Goal: Information Seeking & Learning: Learn about a topic

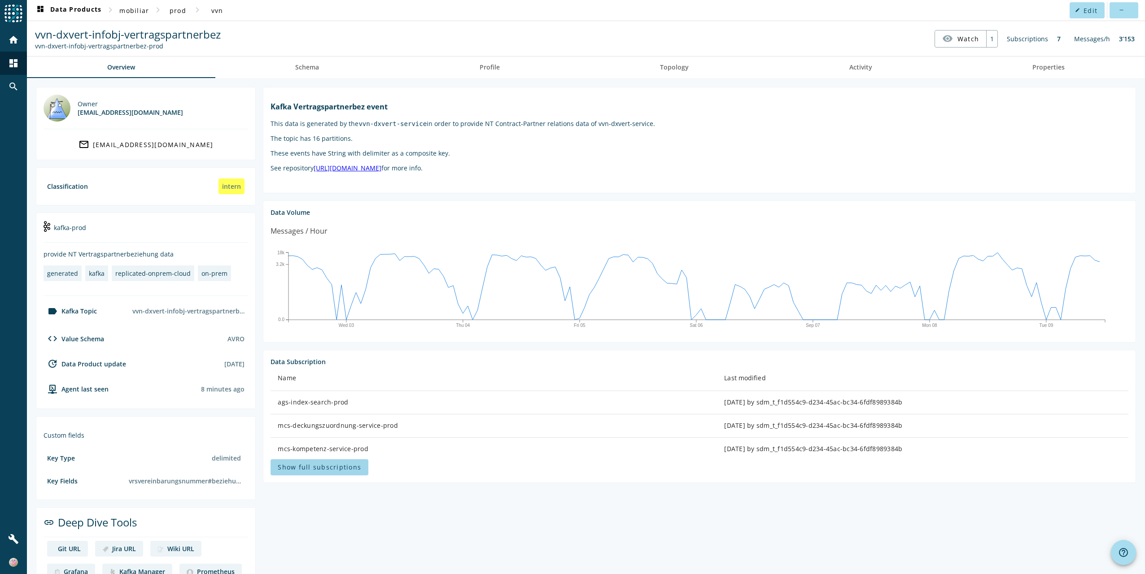
click at [313, 464] on span "Show full subscriptions" at bounding box center [319, 467] width 83 height 9
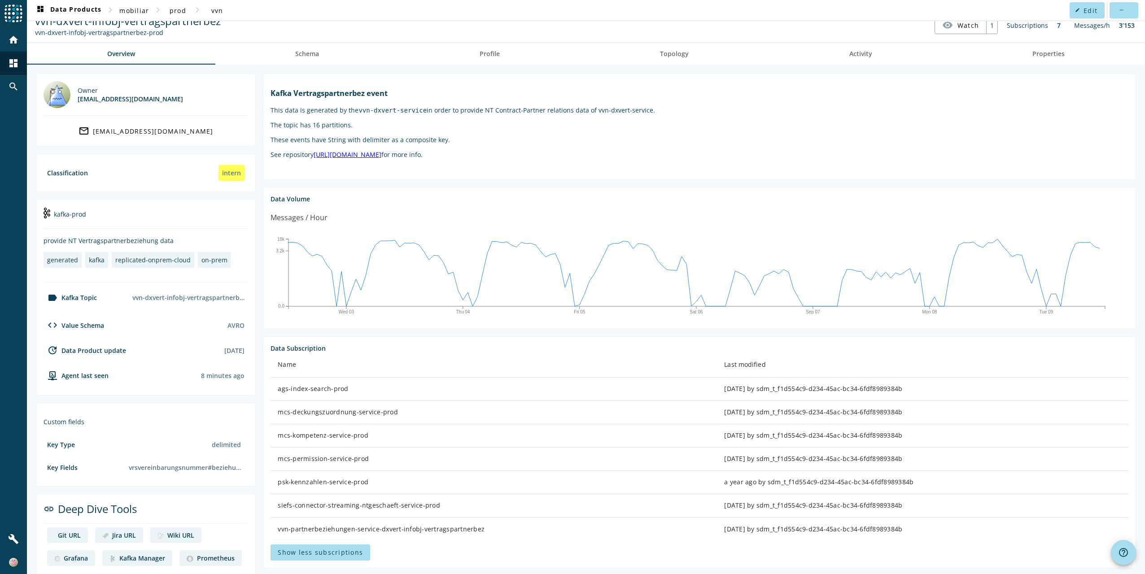
scroll to position [21, 0]
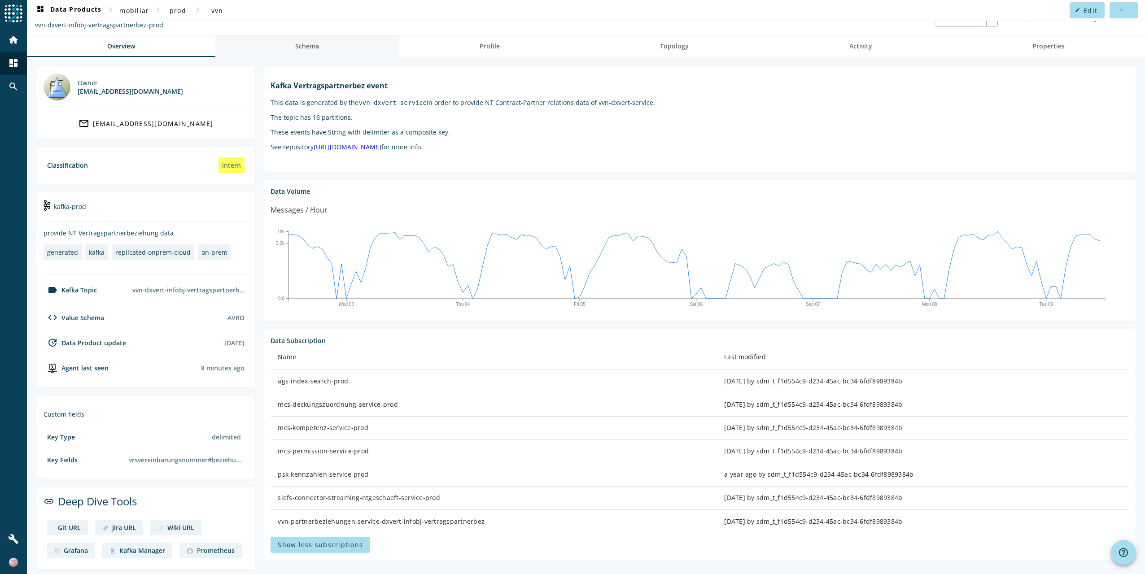
click at [298, 46] on span "Schema" at bounding box center [307, 46] width 24 height 6
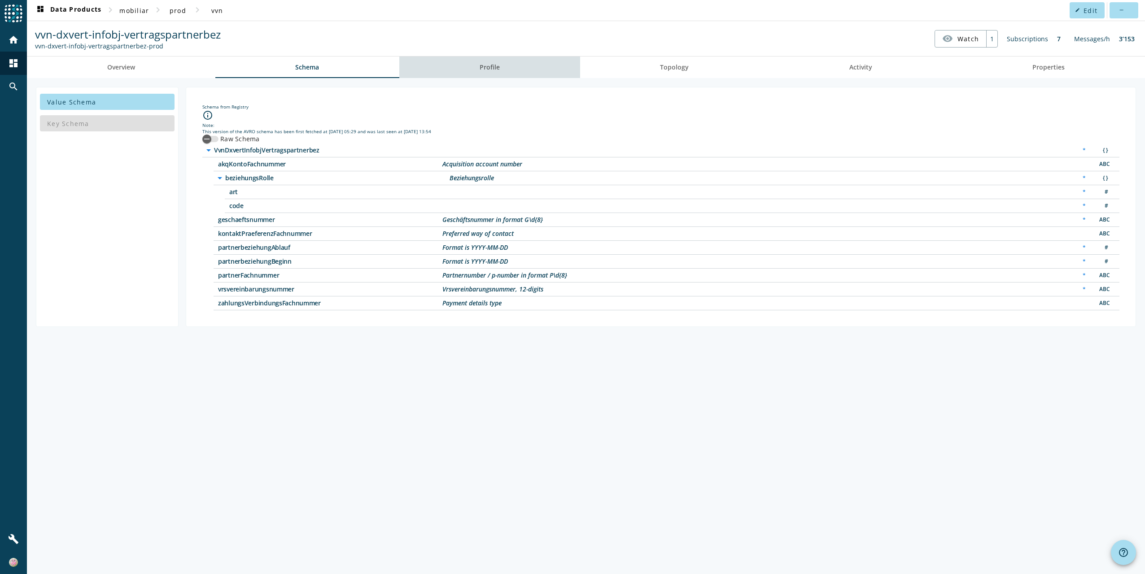
click at [495, 68] on span "Profile" at bounding box center [490, 67] width 20 height 6
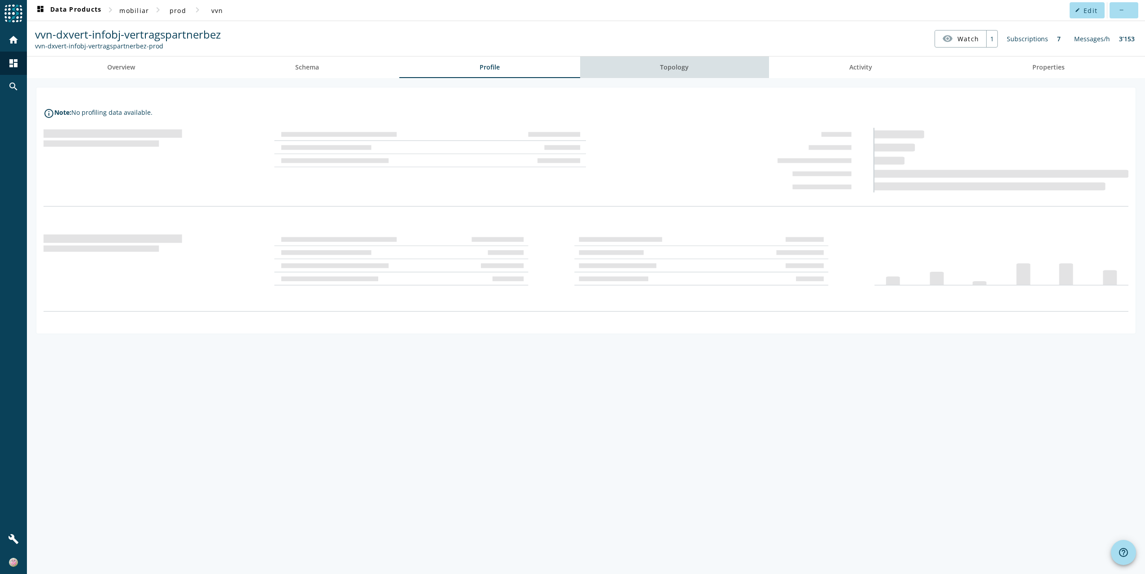
click at [684, 66] on span "Topology" at bounding box center [674, 67] width 29 height 6
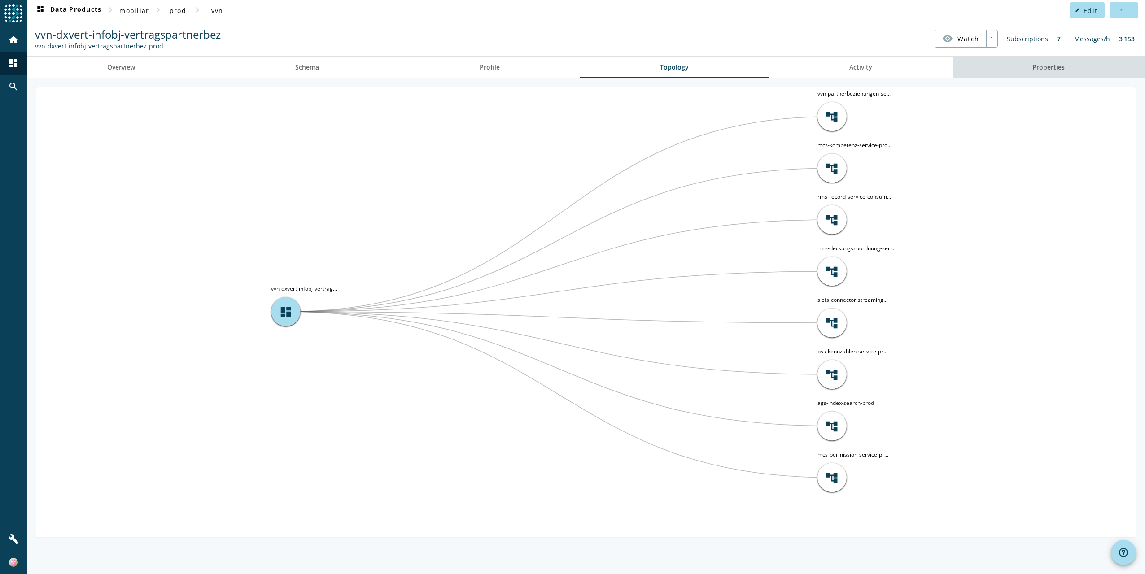
click at [1048, 67] on span "Properties" at bounding box center [1049, 67] width 32 height 6
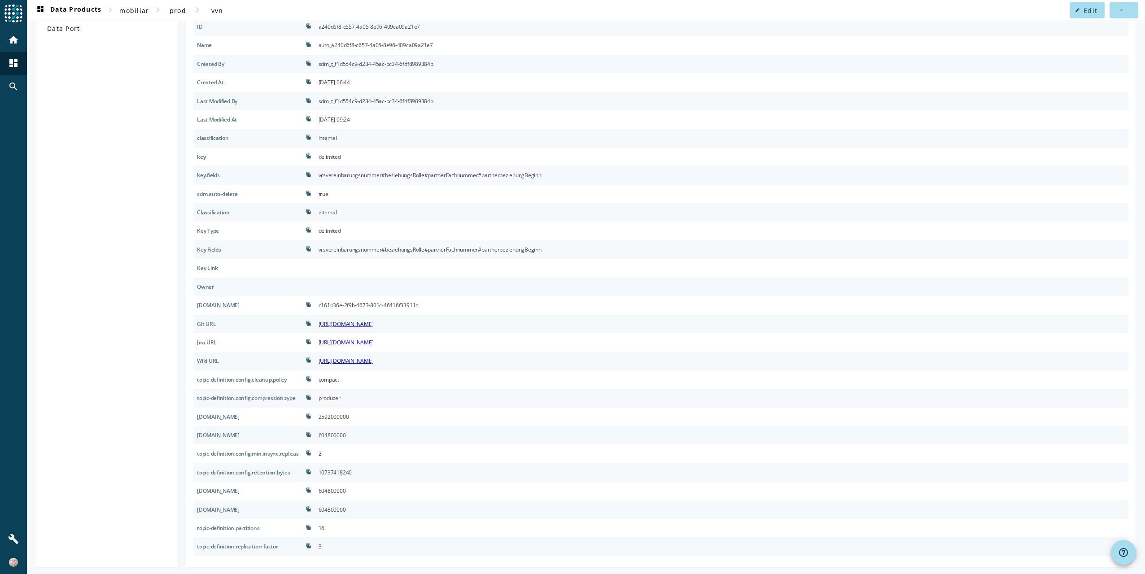
scroll to position [96, 0]
click at [344, 413] on div "2592000000" at bounding box center [334, 415] width 31 height 11
click at [345, 413] on div "2592000000" at bounding box center [334, 415] width 31 height 11
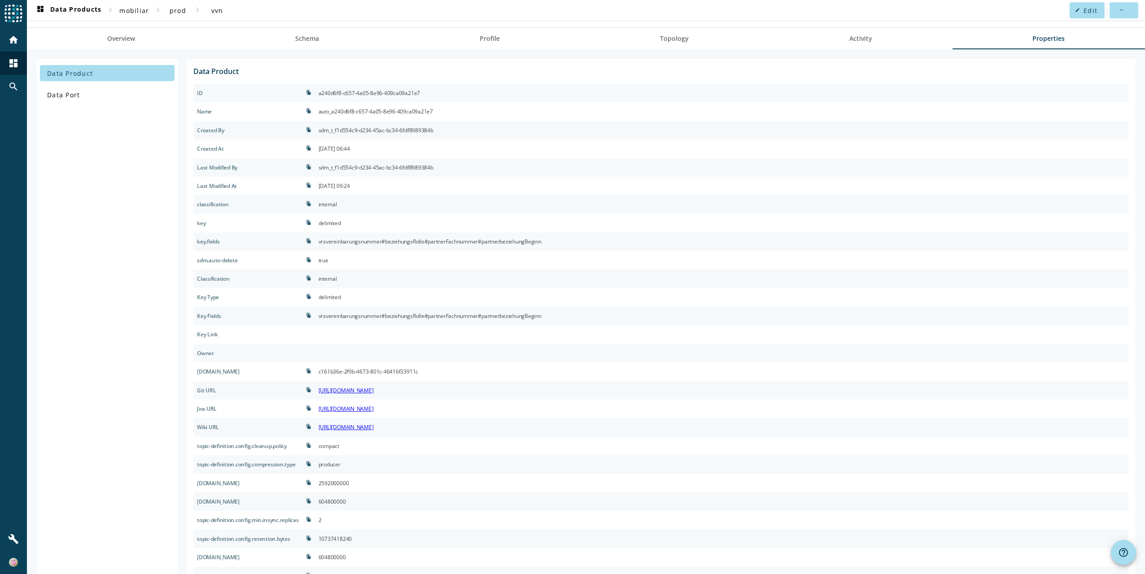
scroll to position [0, 0]
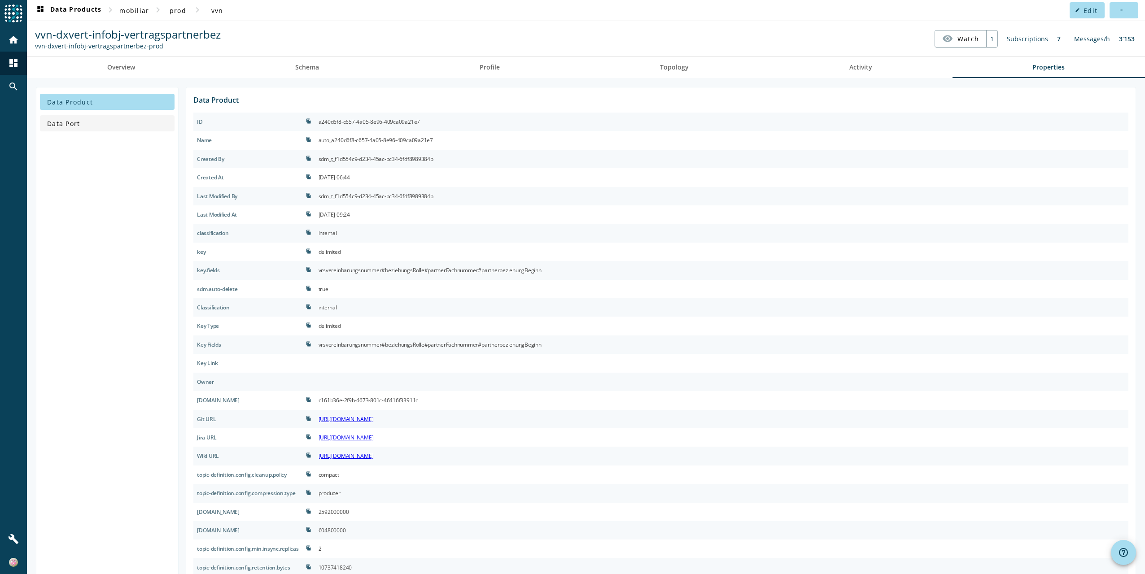
click at [61, 123] on span "Data Port" at bounding box center [63, 123] width 33 height 9
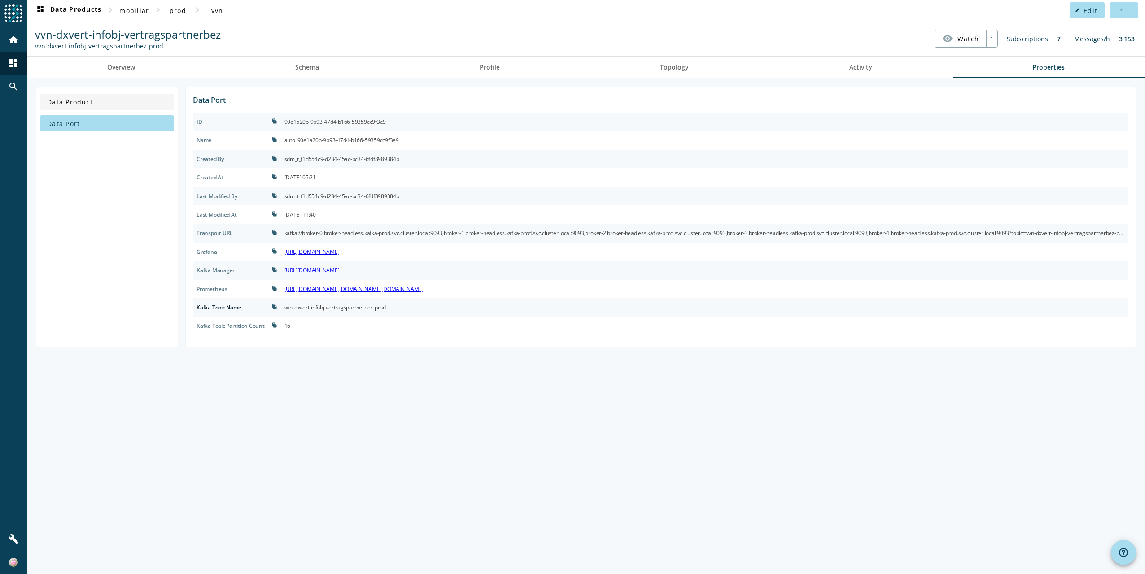
click at [76, 102] on span "Data Product" at bounding box center [70, 102] width 46 height 9
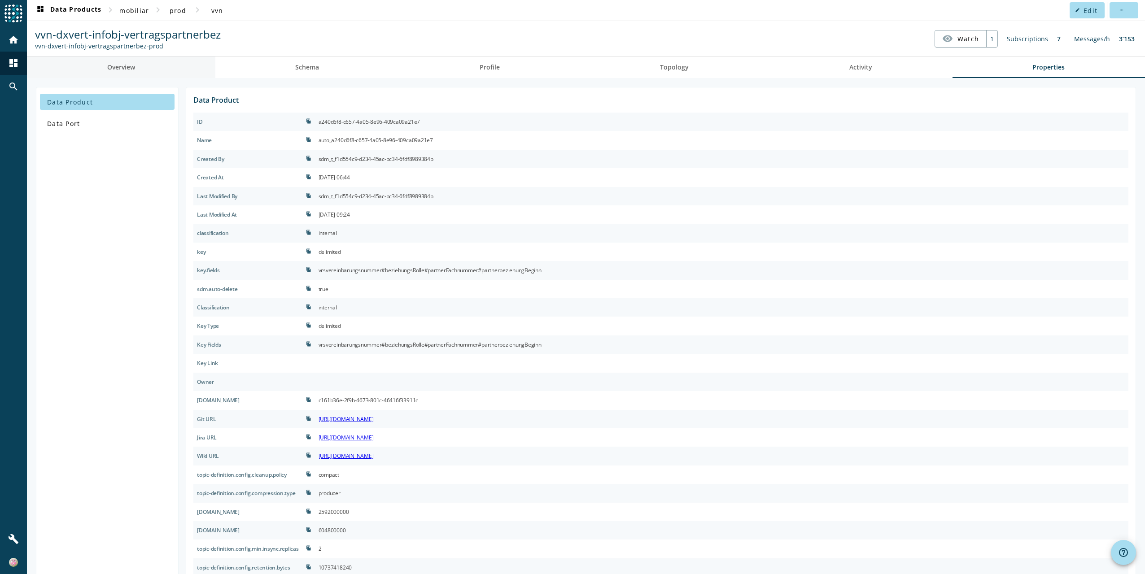
click at [115, 66] on span "Overview" at bounding box center [121, 67] width 28 height 6
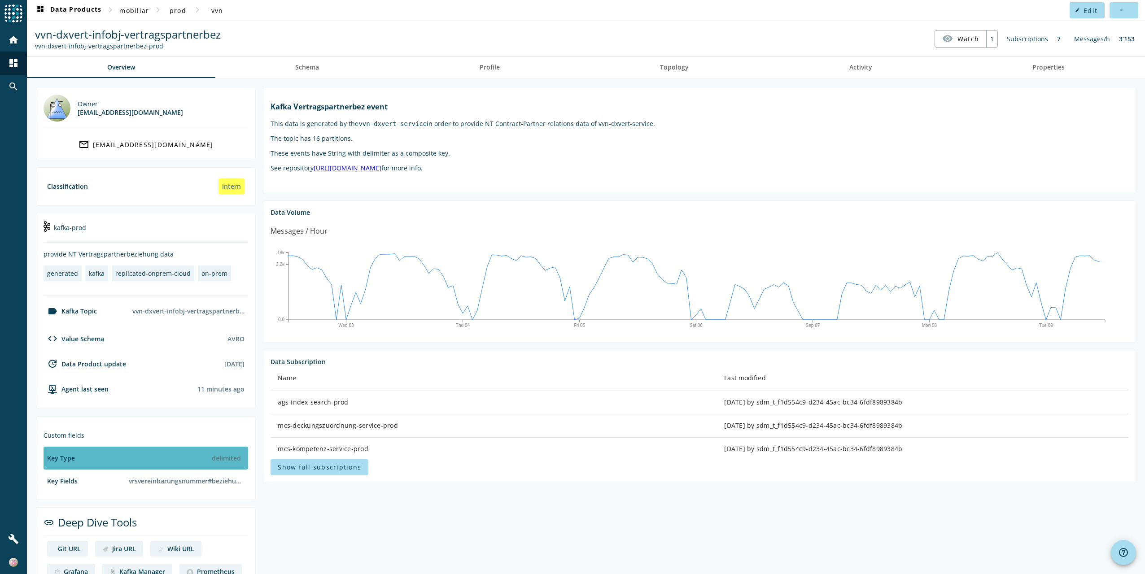
click at [224, 454] on div "delimited" at bounding box center [226, 459] width 36 height 16
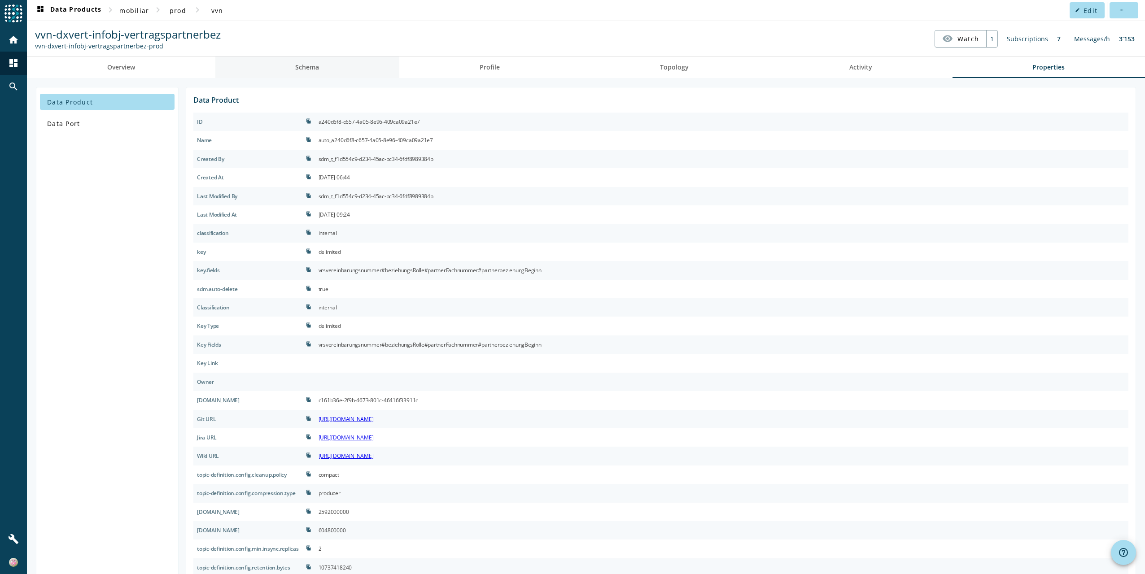
click at [295, 65] on span "Schema" at bounding box center [307, 67] width 24 height 6
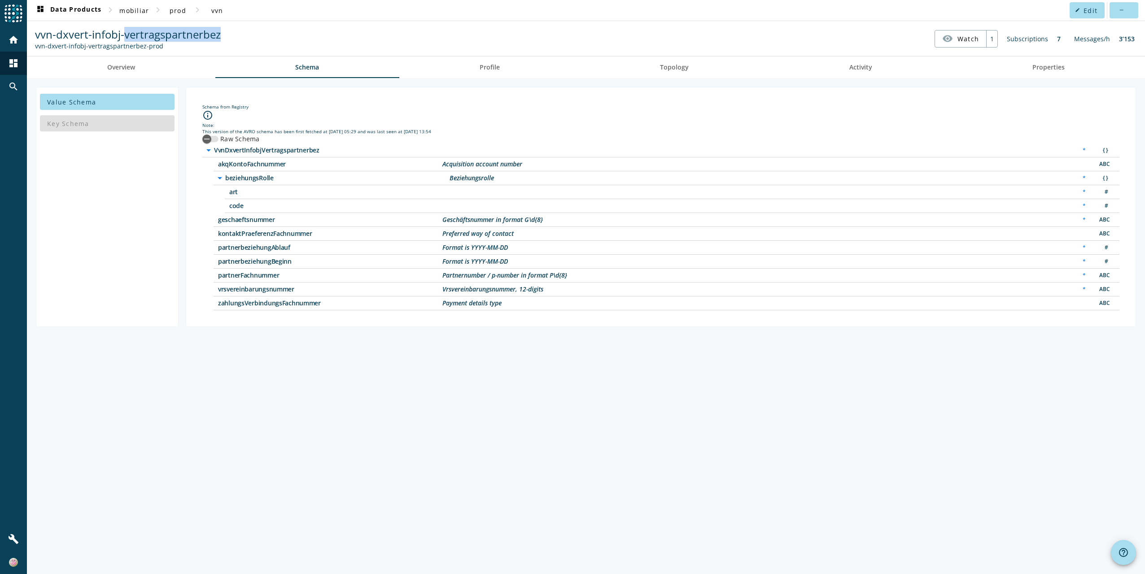
drag, startPoint x: 124, startPoint y: 34, endPoint x: 274, endPoint y: 30, distance: 150.4
click at [274, 30] on nav "vvn-dxvert-infobj-vertragspartnerbez vvn-dxvert-infobj-vertragspartnerbez-prod …" at bounding box center [586, 39] width 1111 height 28
click at [261, 38] on nav "vvn-dxvert-infobj-vertragspartnerbez vvn-dxvert-infobj-vertragspartnerbez-prod …" at bounding box center [586, 39] width 1111 height 28
click at [219, 9] on span "vvn" at bounding box center [217, 10] width 12 height 9
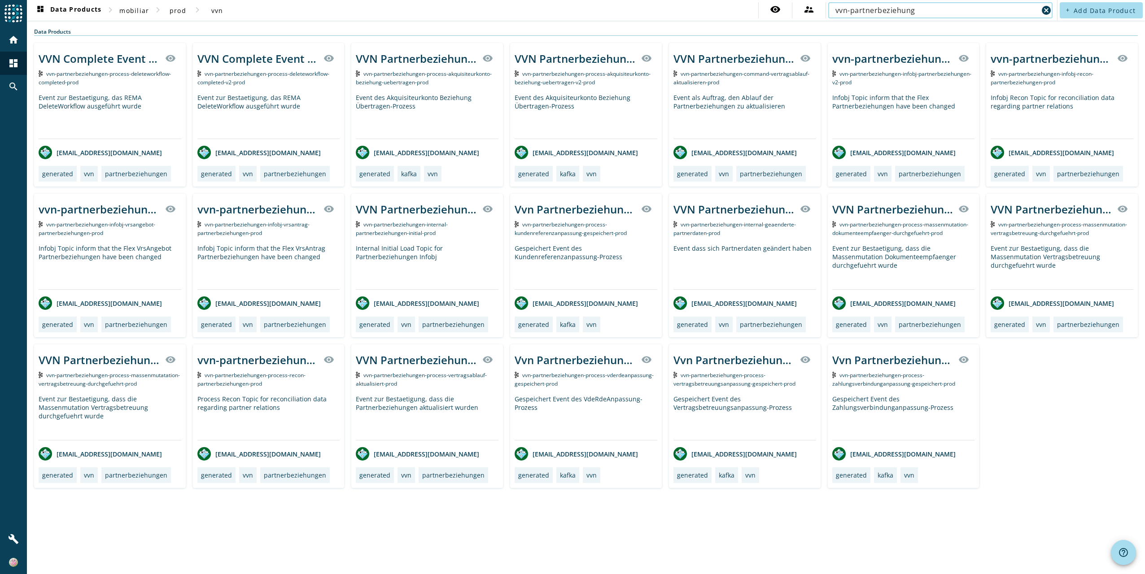
type input "vvn-partnerbeziehung"
click at [256, 217] on div "vvn-partnerbeziehungen-infobj-vrsantrag-partnerbeziehungen-_stage_ visibility" at bounding box center [268, 209] width 143 height 22
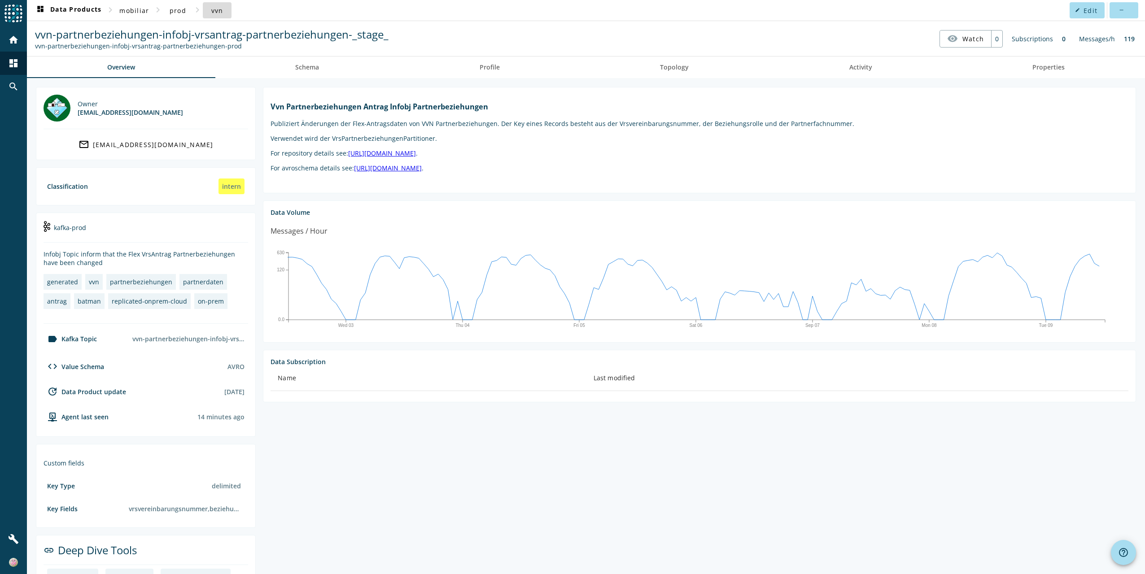
click at [216, 10] on span "vvn" at bounding box center [217, 10] width 12 height 9
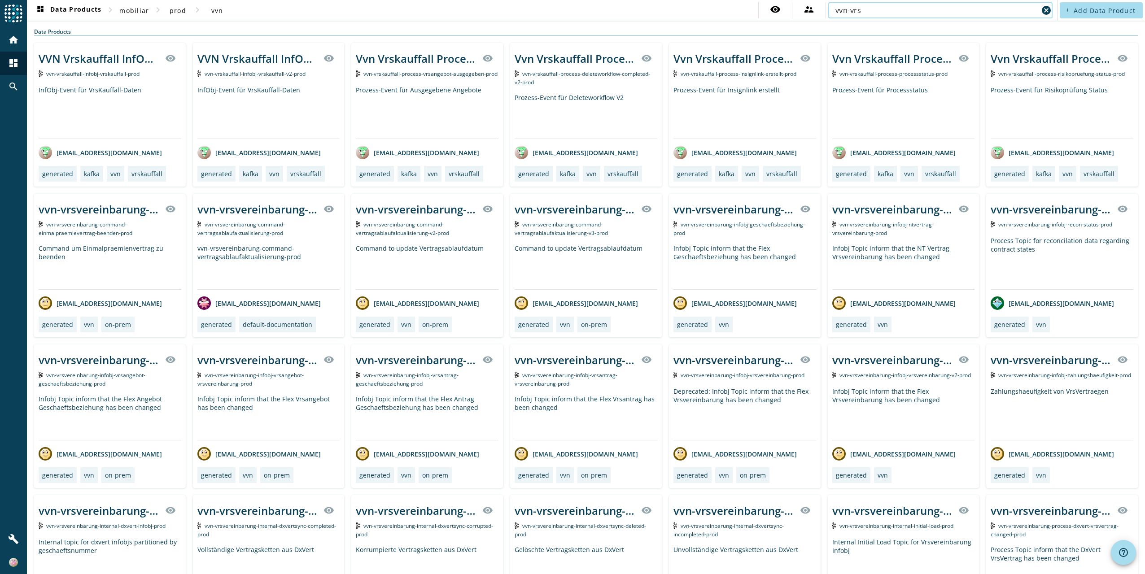
click at [869, 9] on input "vvn-vrs" at bounding box center [937, 10] width 203 height 11
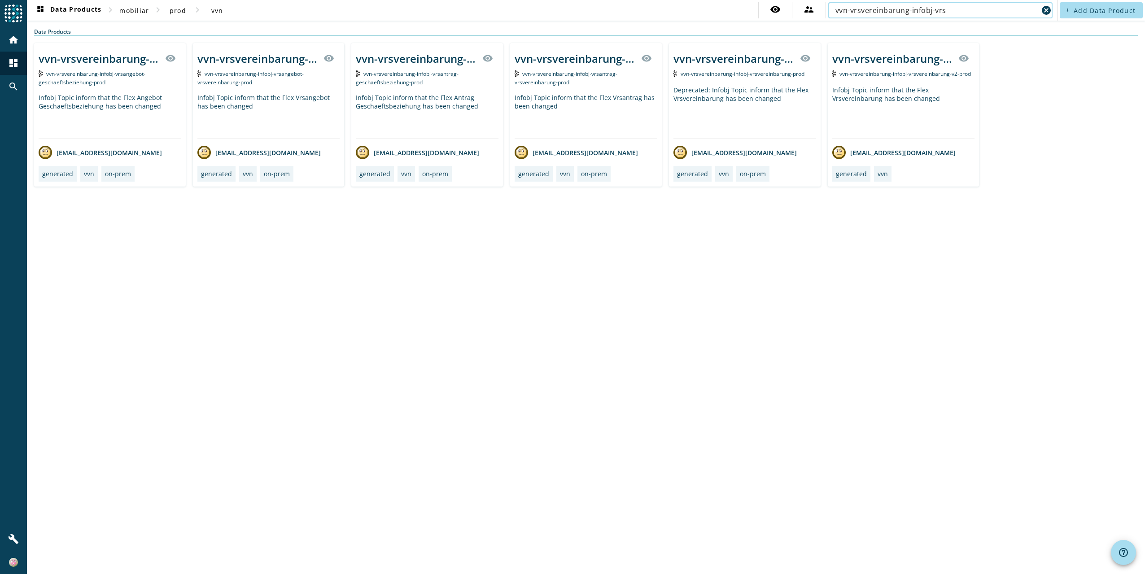
type input "vvn-vrsvereinbarung-infobj-vrs"
click at [923, 73] on span "vvn-vrsvereinbarung-infobj-vrsvereinbarung-v2-prod" at bounding box center [906, 74] width 132 height 8
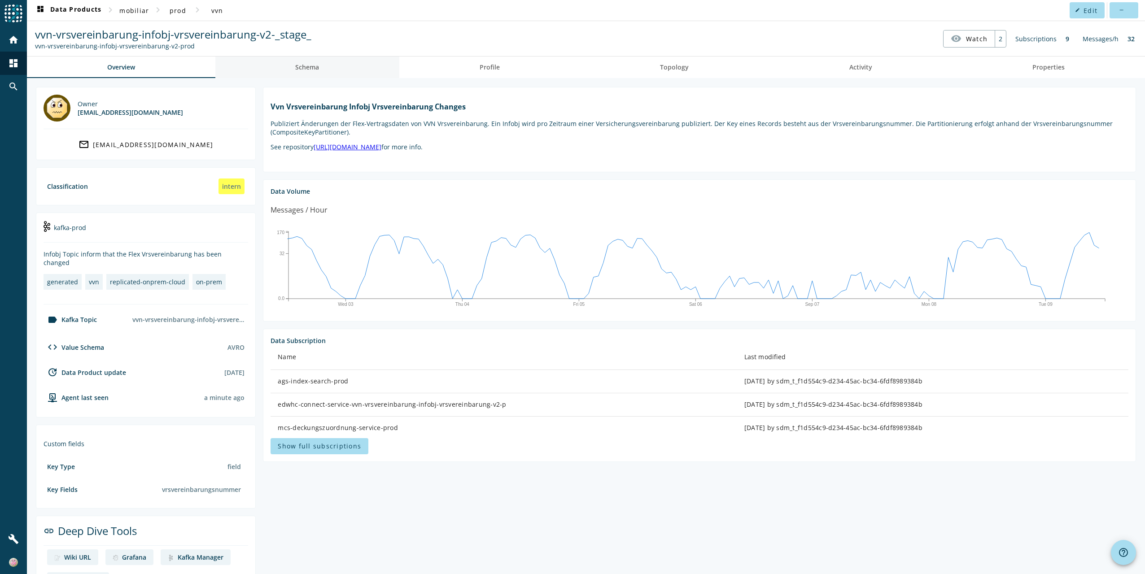
click at [313, 66] on span "Schema" at bounding box center [307, 67] width 24 height 6
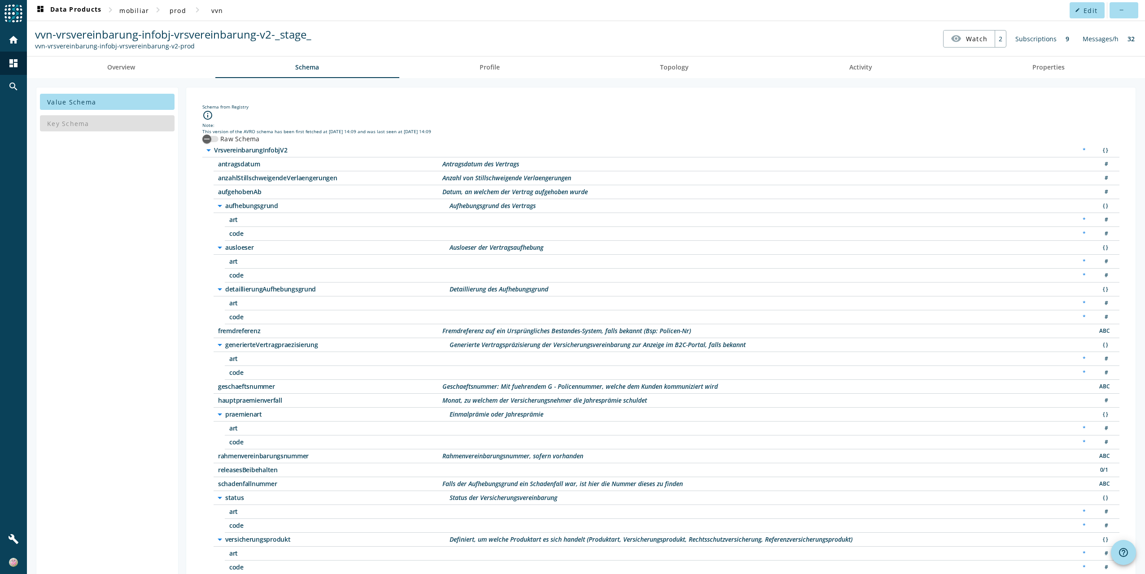
click at [220, 202] on icon "arrow_drop_down" at bounding box center [220, 206] width 11 height 11
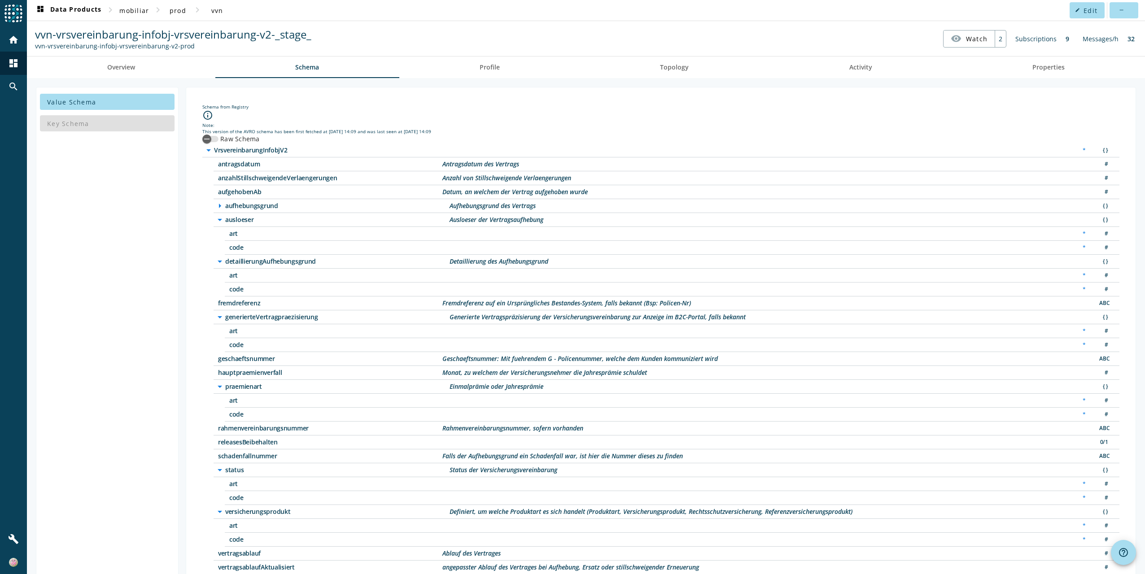
click at [219, 215] on icon "arrow_drop_down" at bounding box center [220, 220] width 11 height 11
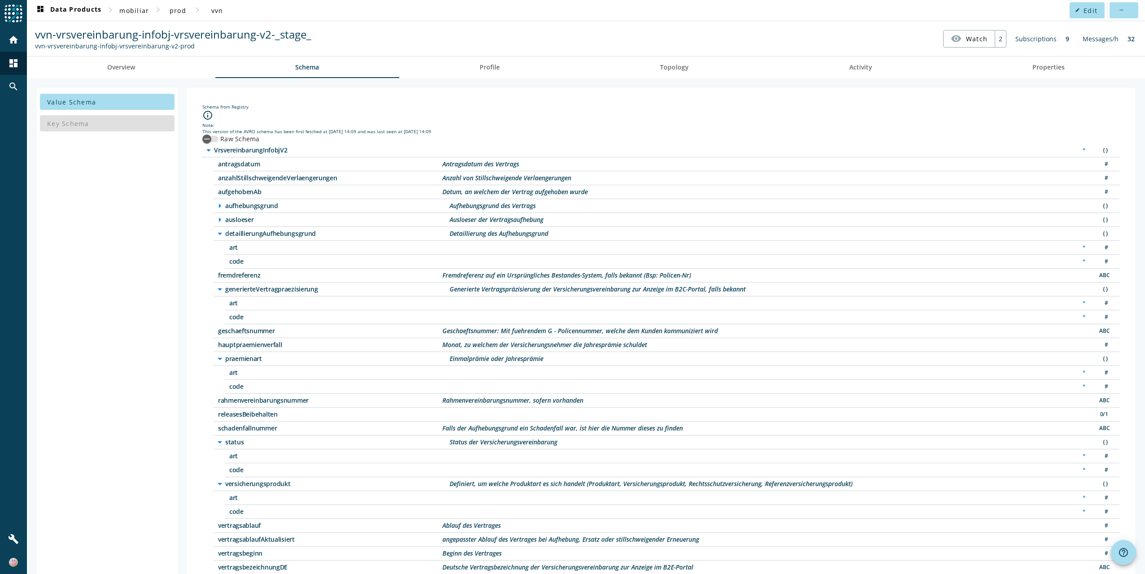
click at [217, 231] on icon "arrow_drop_down" at bounding box center [220, 233] width 11 height 11
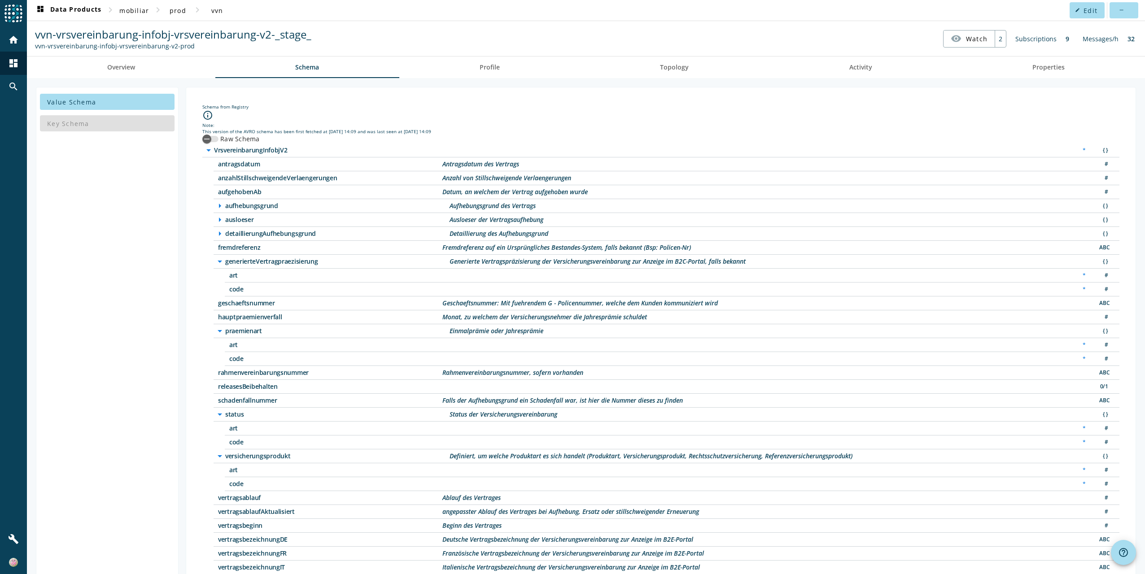
click at [218, 257] on icon "arrow_drop_down" at bounding box center [220, 261] width 11 height 11
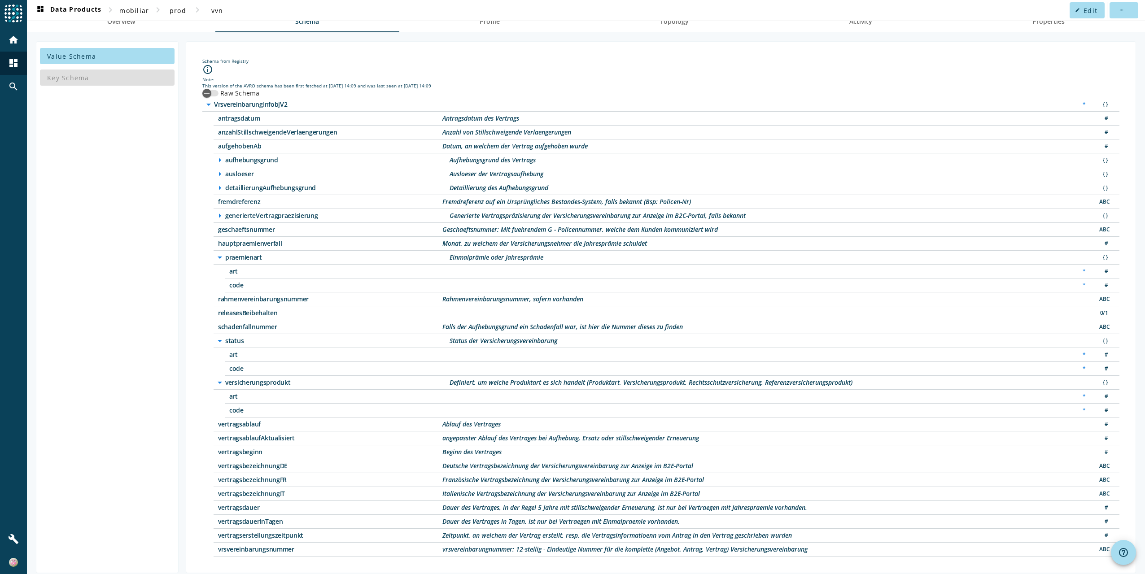
scroll to position [48, 0]
click at [249, 434] on span "vertragsablaufAktualisiert" at bounding box center [330, 437] width 224 height 6
click at [225, 434] on span "vertragsablaufAktualisiert" at bounding box center [330, 437] width 224 height 6
drag, startPoint x: 219, startPoint y: 431, endPoint x: 723, endPoint y: 430, distance: 504.9
click at [723, 430] on div "vertragsablaufAktualisiert angepasster Ablauf des Vertrages bei Aufhebung, Ersa…" at bounding box center [667, 437] width 906 height 14
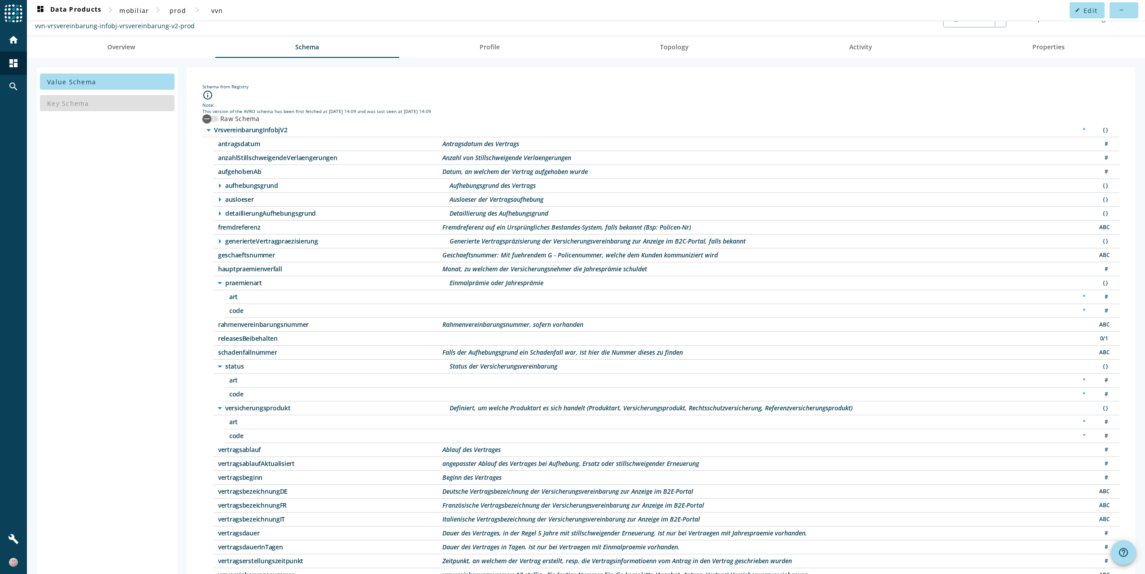
scroll to position [0, 0]
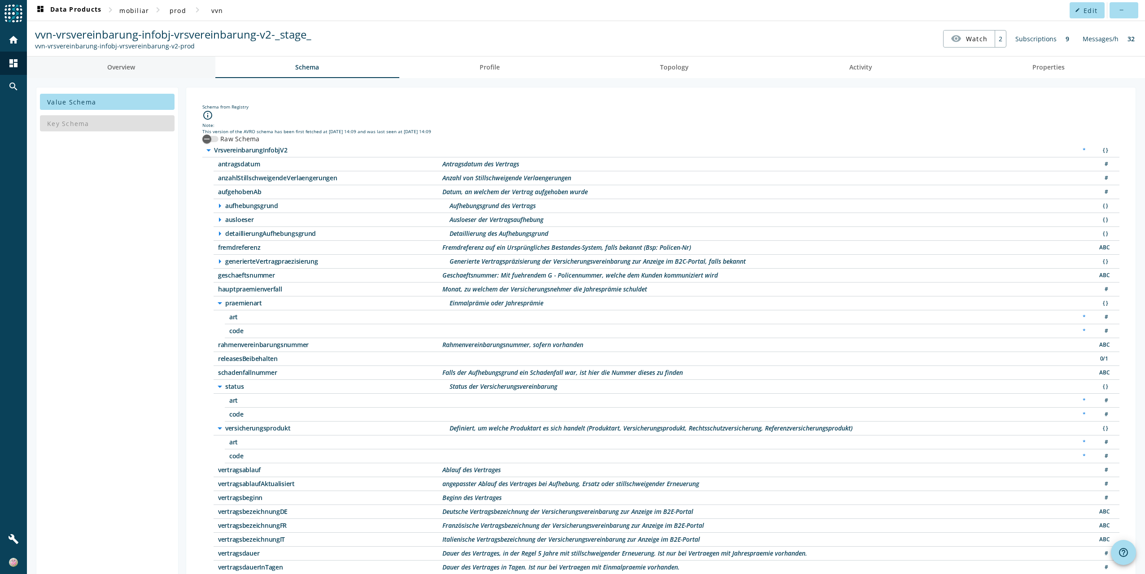
click at [110, 64] on span "Overview" at bounding box center [121, 67] width 28 height 6
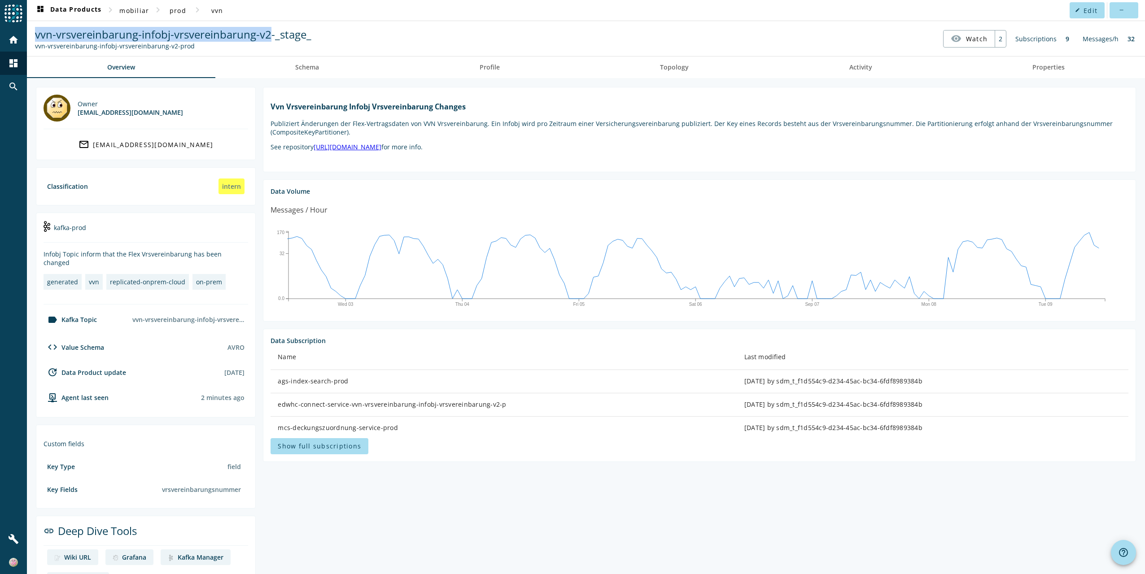
drag, startPoint x: 36, startPoint y: 35, endPoint x: 268, endPoint y: 34, distance: 232.5
click at [268, 34] on span "vvn-vrsvereinbarung-infobj-vrsvereinbarung-v2-_stage_" at bounding box center [173, 34] width 276 height 15
copy span "vvn-vrsvereinbarung-infobj-vrsvereinbarung-v2"
click at [316, 66] on span "Schema" at bounding box center [307, 67] width 24 height 6
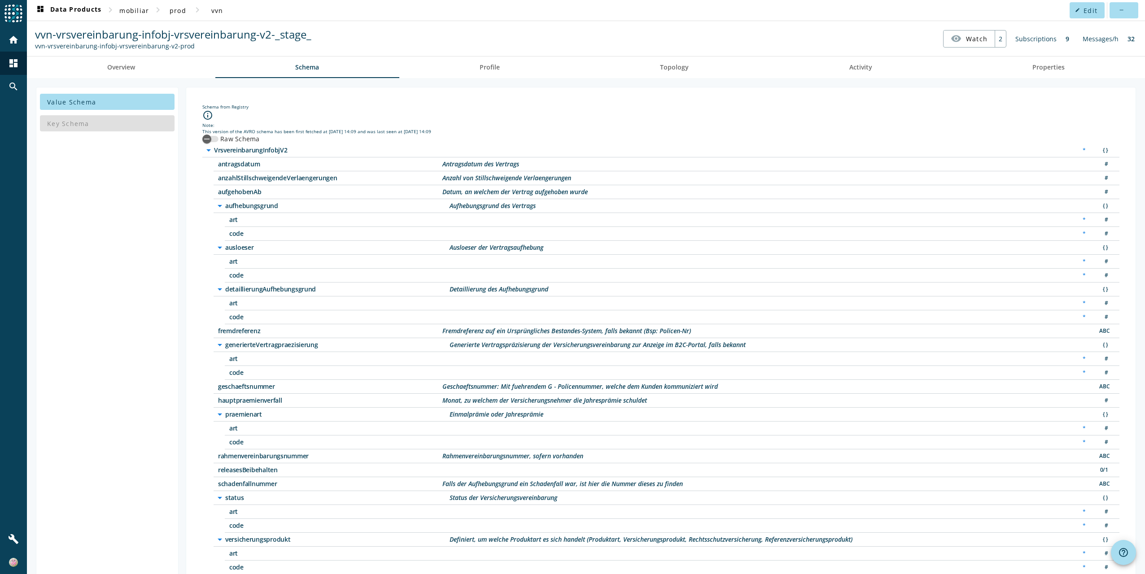
click at [240, 384] on span "geschaeftsnummer" at bounding box center [330, 387] width 224 height 6
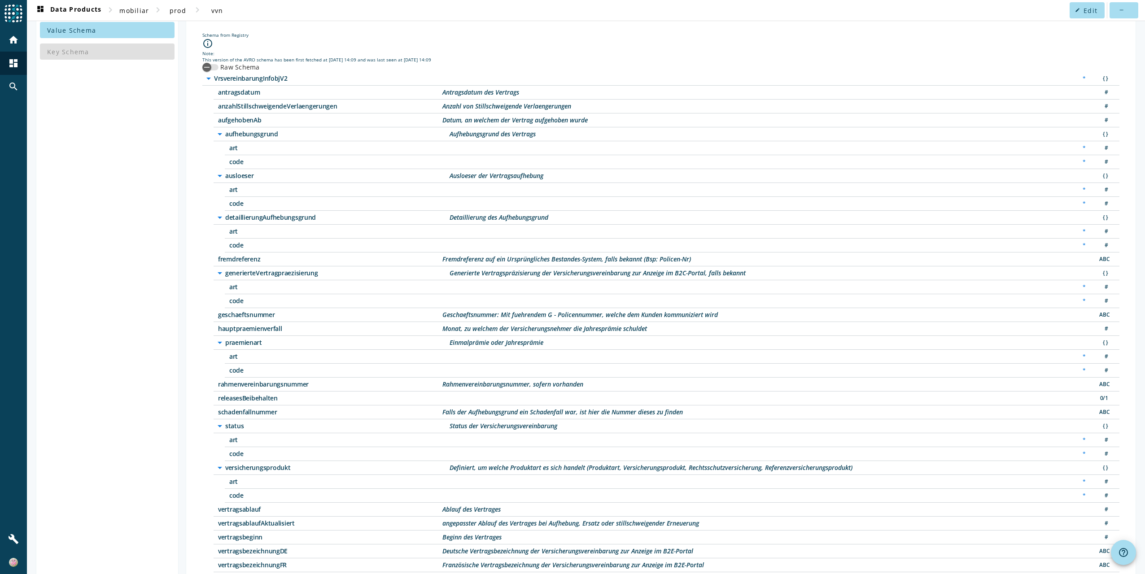
scroll to position [157, 0]
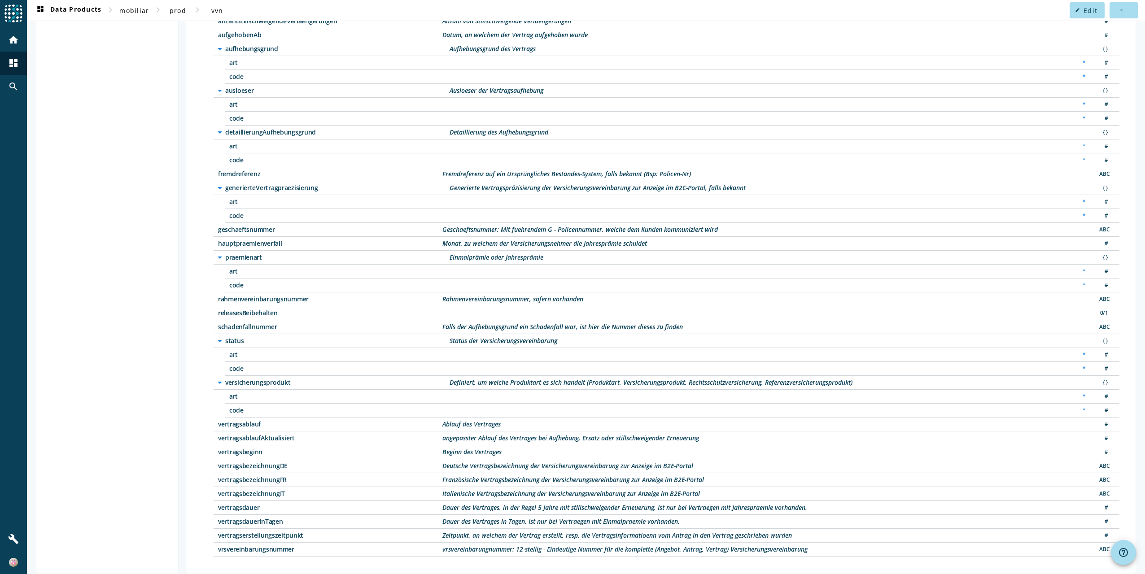
click at [235, 547] on span "vrsvereinbarungsnummer" at bounding box center [330, 550] width 224 height 6
click at [248, 547] on span "vrsvereinbarungsnummer" at bounding box center [330, 550] width 224 height 6
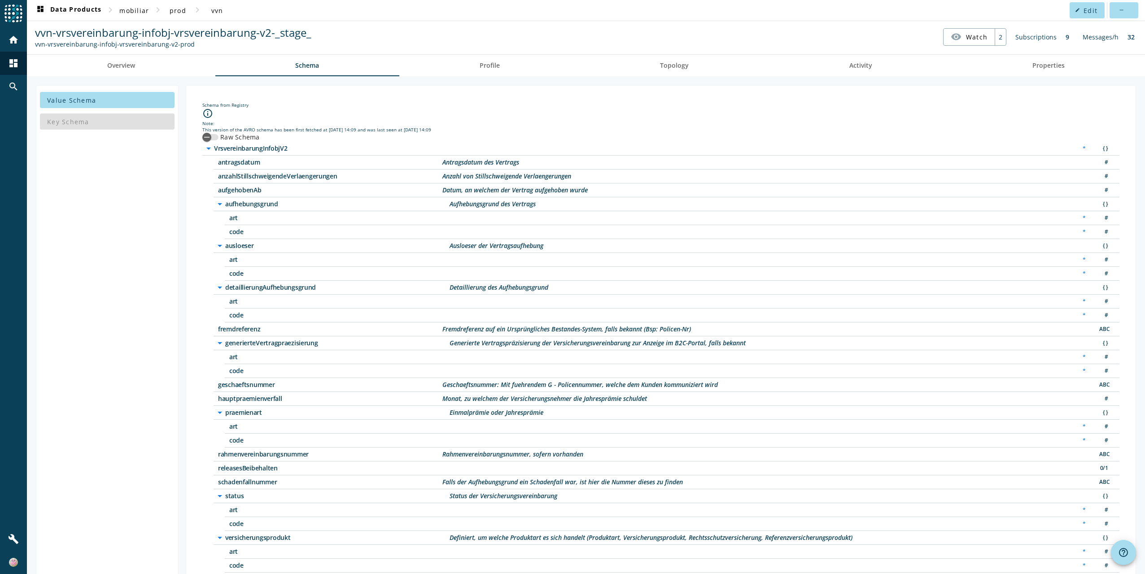
scroll to position [0, 0]
click at [117, 67] on span "Overview" at bounding box center [121, 67] width 28 height 6
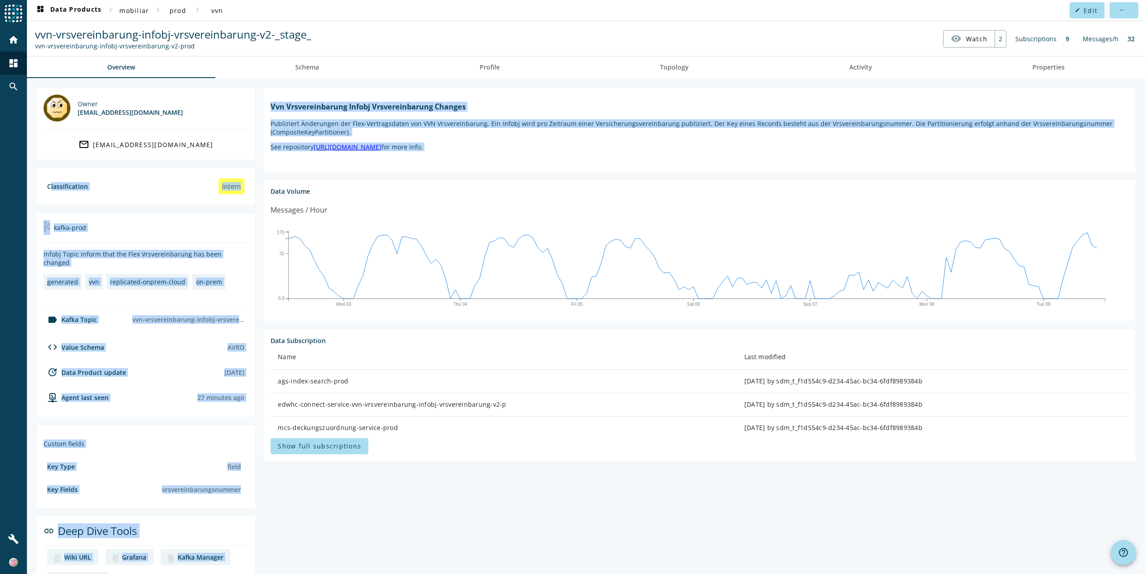
drag, startPoint x: 256, startPoint y: 184, endPoint x: 35, endPoint y: 186, distance: 220.8
click at [35, 186] on div "Owner [EMAIL_ADDRESS][DOMAIN_NAME] mail_outline [EMAIL_ADDRESS][DOMAIN_NAME] Cl…" at bounding box center [586, 343] width 1118 height 530
drag, startPoint x: 35, startPoint y: 186, endPoint x: 146, endPoint y: 208, distance: 113.5
click at [146, 208] on section "Owner [EMAIL_ADDRESS][DOMAIN_NAME] mail_outline [EMAIL_ADDRESS][DOMAIN_NAME] Cl…" at bounding box center [146, 343] width 220 height 513
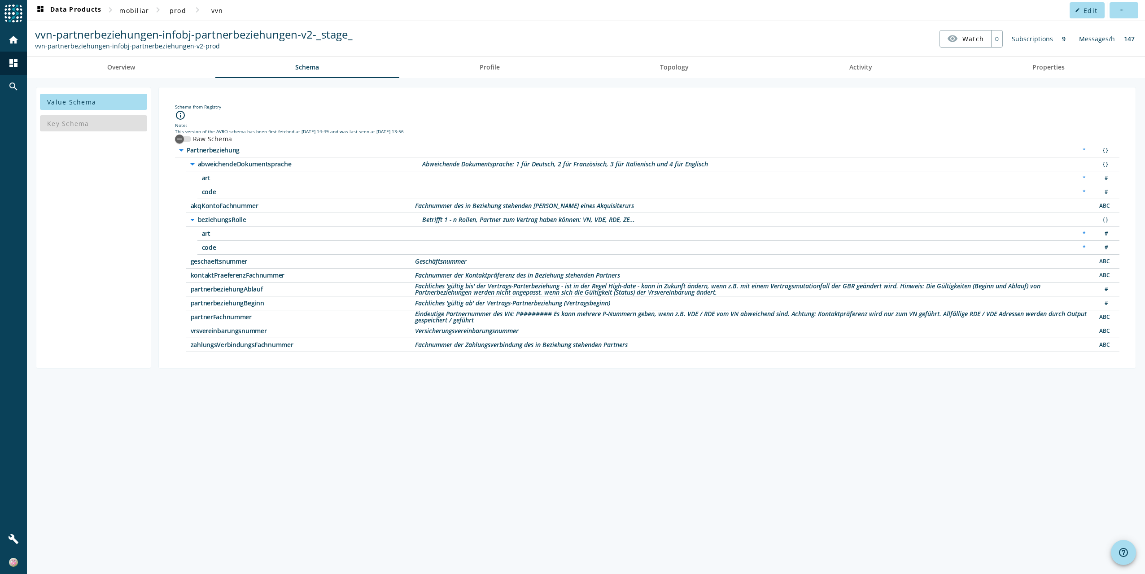
drag, startPoint x: 224, startPoint y: 202, endPoint x: 228, endPoint y: 210, distance: 9.2
click at [224, 203] on span "akqKontoFachnummer" at bounding box center [303, 206] width 224 height 6
drag, startPoint x: 217, startPoint y: 217, endPoint x: 209, endPoint y: 238, distance: 22.2
click at [217, 218] on span "beziehungsRolle" at bounding box center [310, 220] width 224 height 6
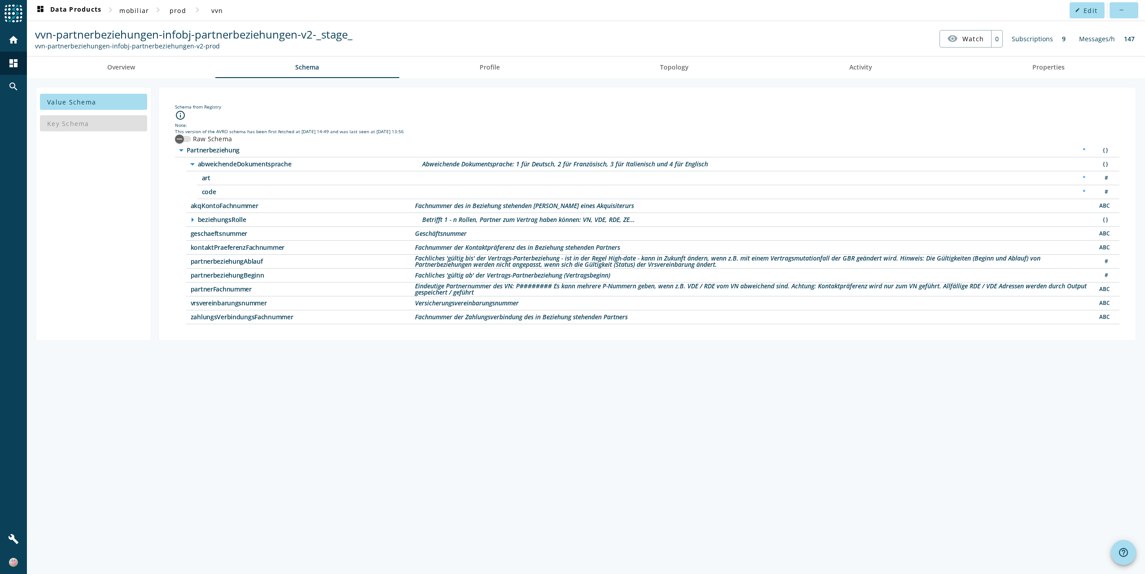
click at [207, 235] on div "geschaeftsnummer Geschäftsnummer ABC" at bounding box center [653, 234] width 934 height 14
click at [210, 233] on span "geschaeftsnummer" at bounding box center [303, 234] width 224 height 6
click at [220, 259] on span "partnerbeziehungAblauf" at bounding box center [303, 262] width 224 height 6
click at [242, 276] on span "partnerbeziehungBeginn" at bounding box center [303, 275] width 224 height 6
click at [230, 286] on span "partnerFachnummer" at bounding box center [303, 289] width 224 height 6
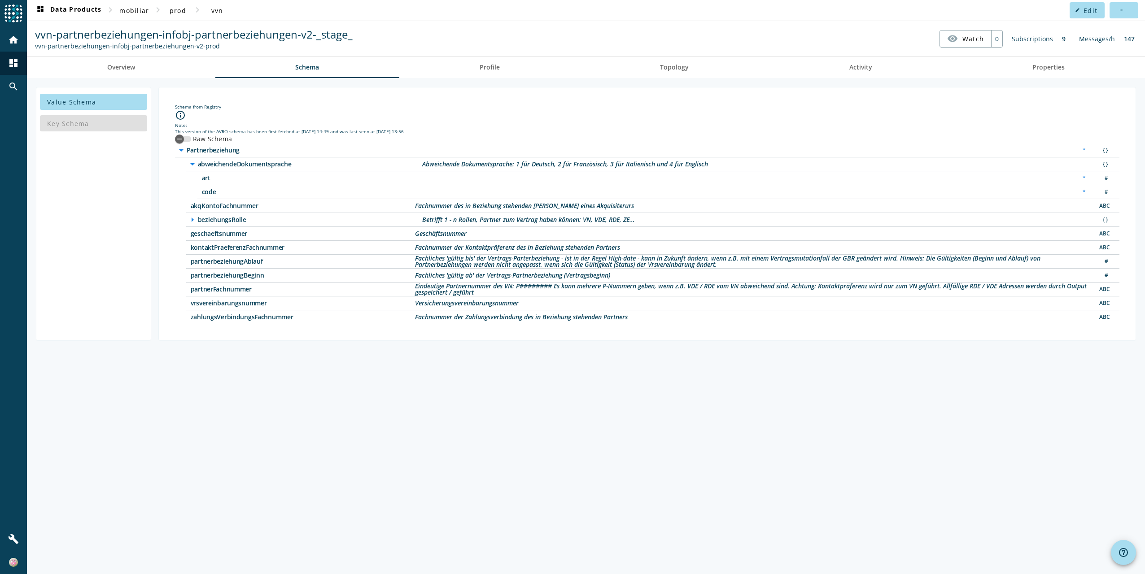
click at [233, 301] on span "vrsvereinbarungsnummer" at bounding box center [303, 303] width 224 height 6
click at [60, 118] on div "Key Schema" at bounding box center [93, 124] width 107 height 22
click at [118, 70] on span "Overview" at bounding box center [121, 67] width 28 height 6
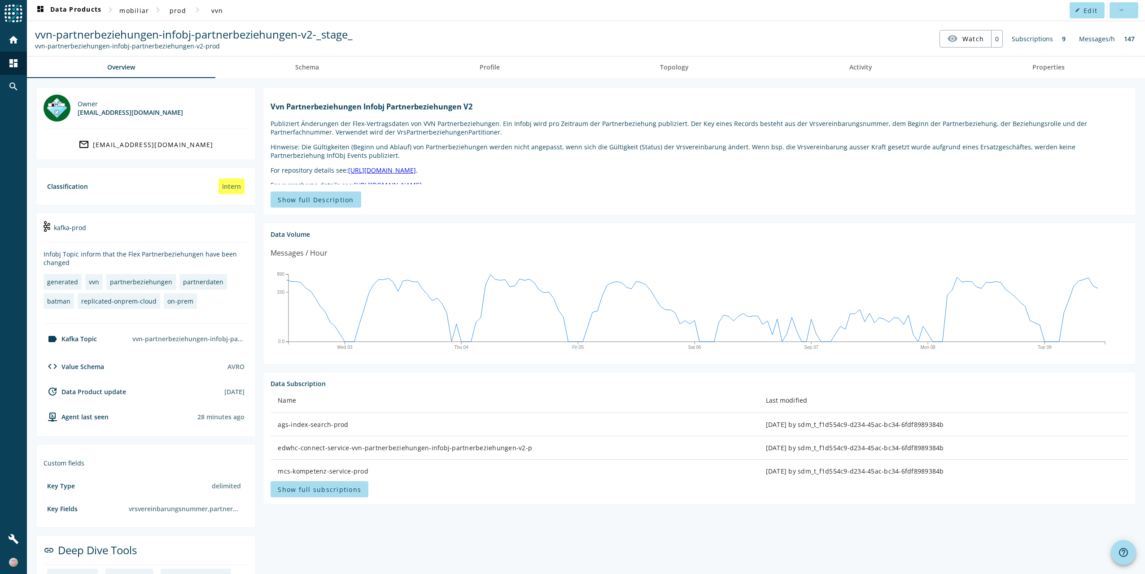
click at [77, 338] on div "label Kafka Topic" at bounding box center [70, 339] width 53 height 11
click at [188, 336] on div "vvn-partnerbeziehungen-infobj-partnerbeziehungen-v2-prod" at bounding box center [188, 339] width 119 height 16
click at [189, 336] on div "vvn-partnerbeziehungen-infobj-partnerbeziehungen-v2-prod" at bounding box center [188, 339] width 119 height 16
click at [1040, 67] on span "Properties" at bounding box center [1049, 67] width 32 height 6
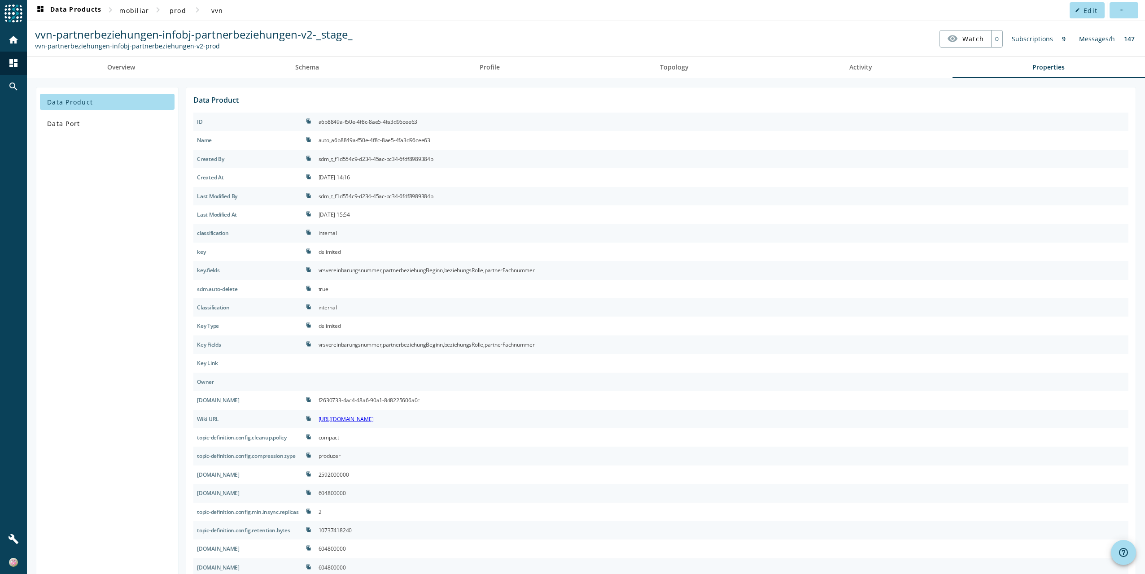
drag, startPoint x: 332, startPoint y: 269, endPoint x: 558, endPoint y: 263, distance: 226.3
click at [558, 263] on div "vrsvereinbarungsnummer,partnerbeziehungBeginn,beziehungsRolle,partnerFachnummer" at bounding box center [722, 270] width 814 height 18
click at [524, 271] on div "vrsvereinbarungsnummer,partnerbeziehungBeginn,beziehungsRolle,partnerFachnummer" at bounding box center [427, 270] width 216 height 11
click at [340, 271] on div "vrsvereinbarungsnummer,partnerbeziehungBeginn,beziehungsRolle,partnerFachnummer" at bounding box center [427, 270] width 216 height 11
click at [431, 261] on div "vrsvereinbarungsnummer,partnerbeziehungBeginn,beziehungsRolle,partnerFachnummer" at bounding box center [722, 270] width 814 height 18
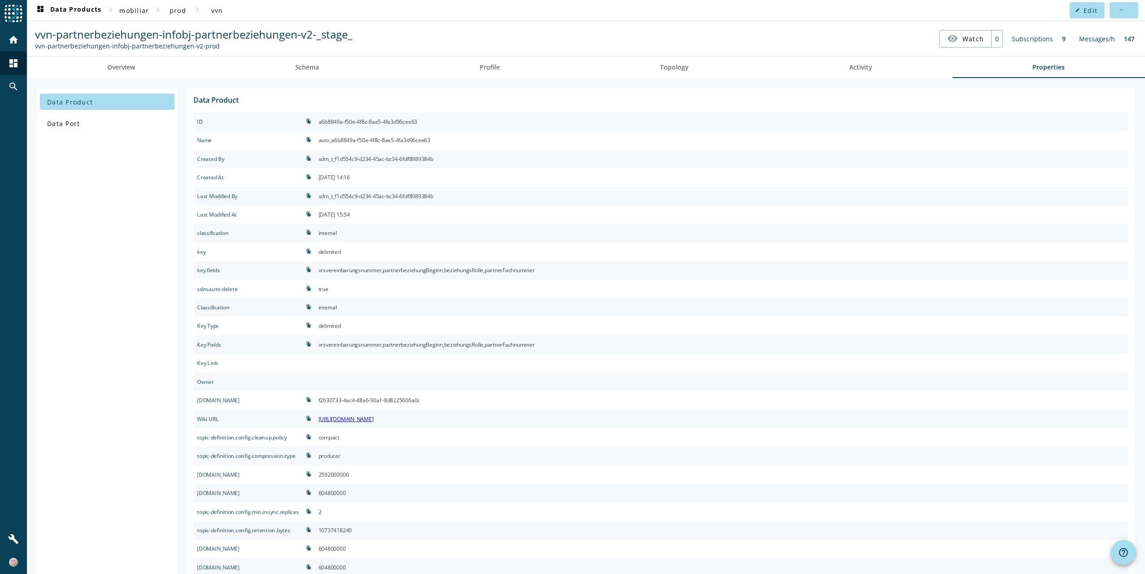
click at [428, 269] on div "vrsvereinbarungsnummer,partnerbeziehungBeginn,beziehungsRolle,partnerFachnummer" at bounding box center [427, 270] width 216 height 11
click at [487, 272] on div "vrsvereinbarungsnummer,partnerbeziehungBeginn,beziehungsRolle,partnerFachnummer" at bounding box center [427, 270] width 216 height 11
click at [471, 269] on div "vrsvereinbarungsnummer,partnerbeziehungBeginn,beziehungsRolle,partnerFachnummer" at bounding box center [427, 270] width 216 height 11
drag, startPoint x: 38, startPoint y: 35, endPoint x: 338, endPoint y: 31, distance: 300.3
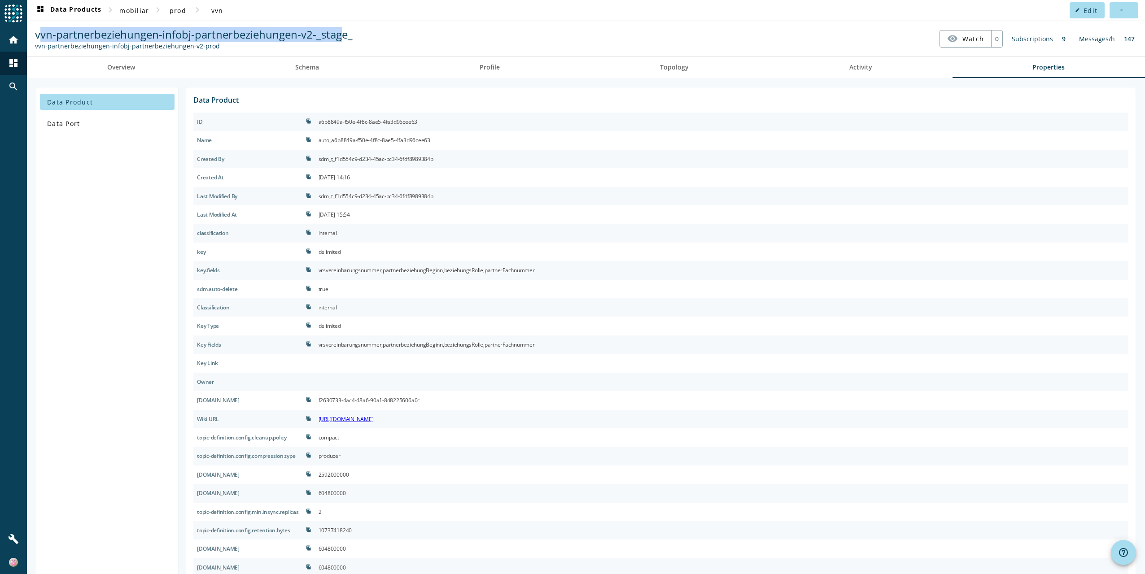
click at [338, 31] on span "vvn-partnerbeziehungen-infobj-partnerbeziehungen-v2-_stage_" at bounding box center [194, 34] width 318 height 15
click at [298, 67] on span "Schema" at bounding box center [307, 67] width 24 height 6
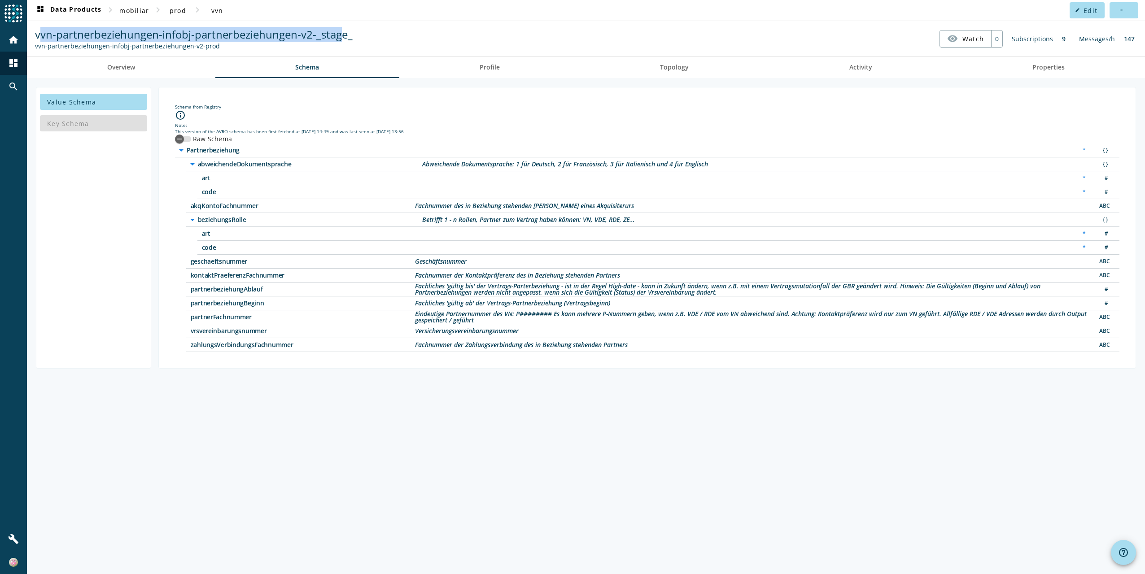
drag, startPoint x: 188, startPoint y: 325, endPoint x: 277, endPoint y: 331, distance: 89.1
click at [277, 331] on div "vrsvereinbarungsnummer Versicherungsvereinbarungsnummer ABC" at bounding box center [653, 331] width 934 height 14
click at [275, 328] on span "vrsvereinbarungsnummer" at bounding box center [303, 331] width 224 height 6
click at [114, 70] on span "Overview" at bounding box center [121, 67] width 28 height 6
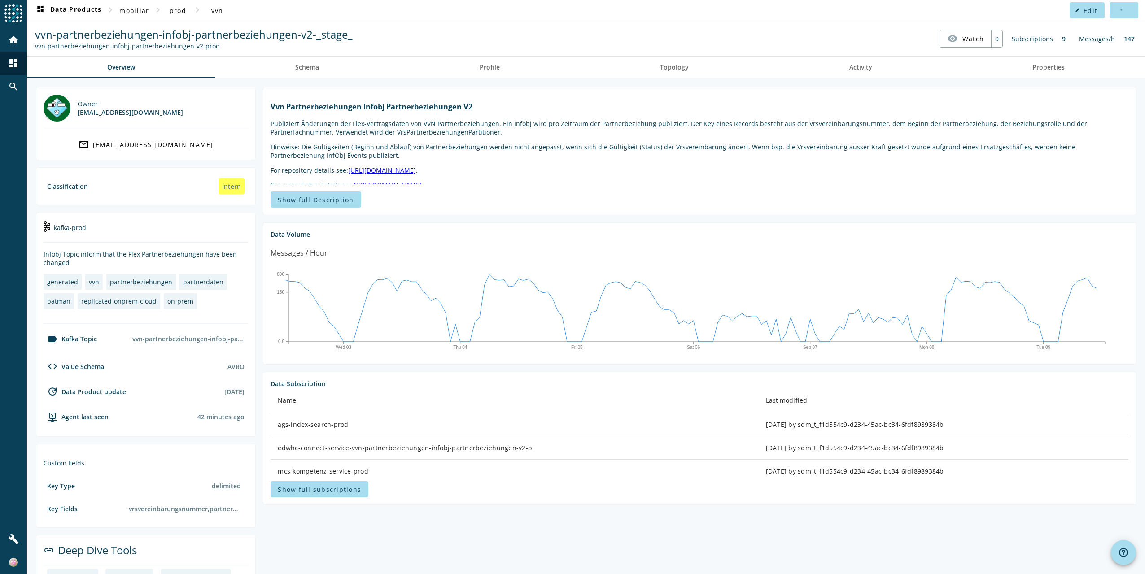
click at [81, 113] on div "[EMAIL_ADDRESS][DOMAIN_NAME]" at bounding box center [130, 112] width 105 height 9
click at [81, 124] on section "Owner batman@mobi.ch mail_outline batman@mobi.ch" at bounding box center [146, 123] width 220 height 73
drag, startPoint x: 77, startPoint y: 111, endPoint x: 99, endPoint y: 113, distance: 21.6
click at [99, 113] on div "[EMAIL_ADDRESS][DOMAIN_NAME]" at bounding box center [130, 112] width 105 height 9
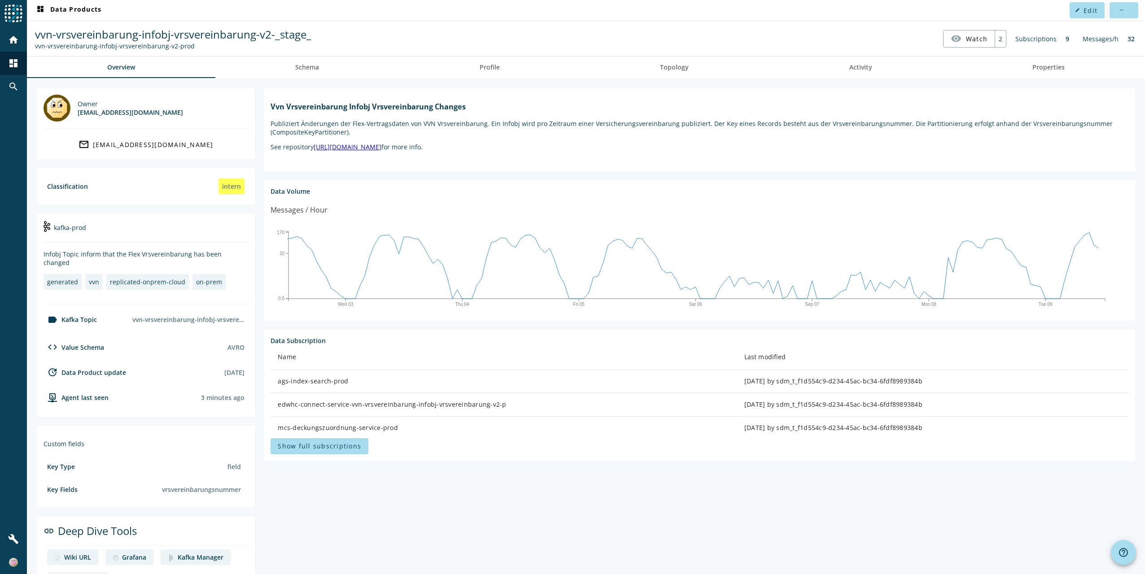
click at [308, 444] on span "Show full subscriptions" at bounding box center [319, 446] width 83 height 9
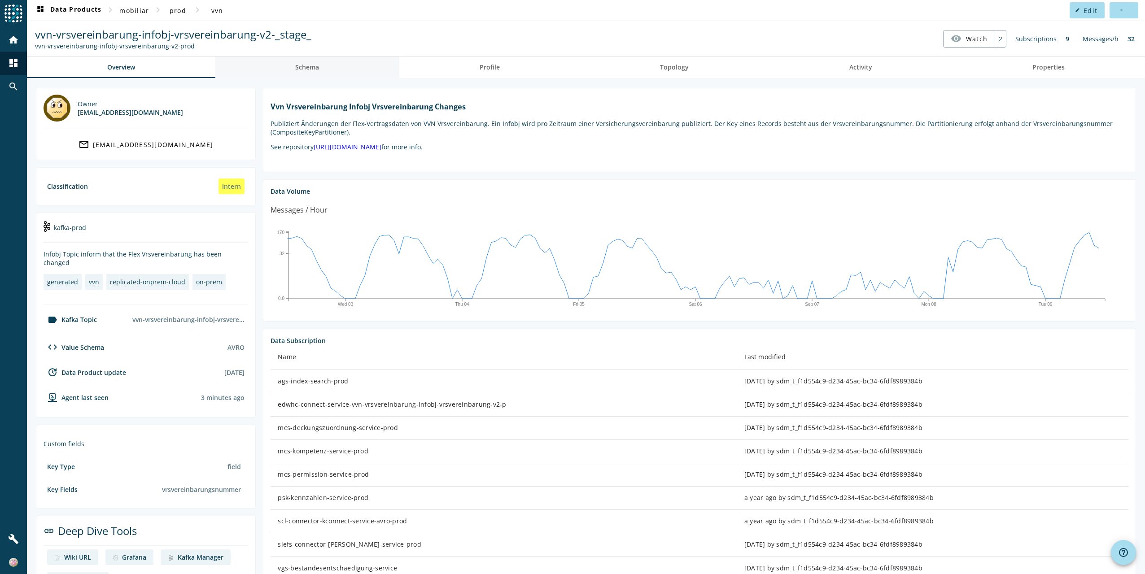
click at [307, 66] on span "Schema" at bounding box center [307, 67] width 24 height 6
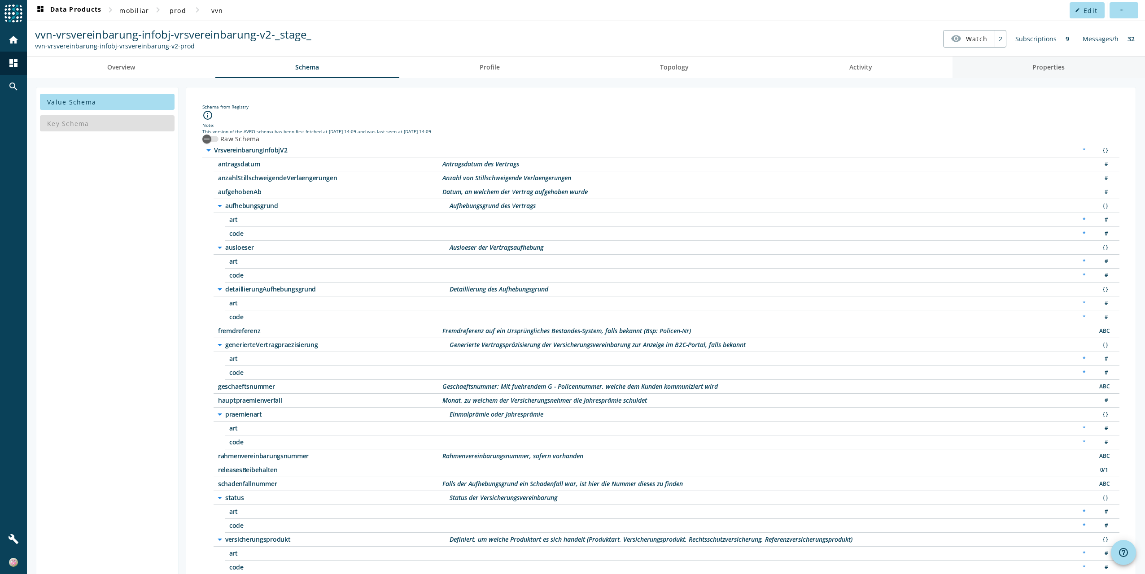
click at [1046, 66] on span "Properties" at bounding box center [1049, 67] width 32 height 6
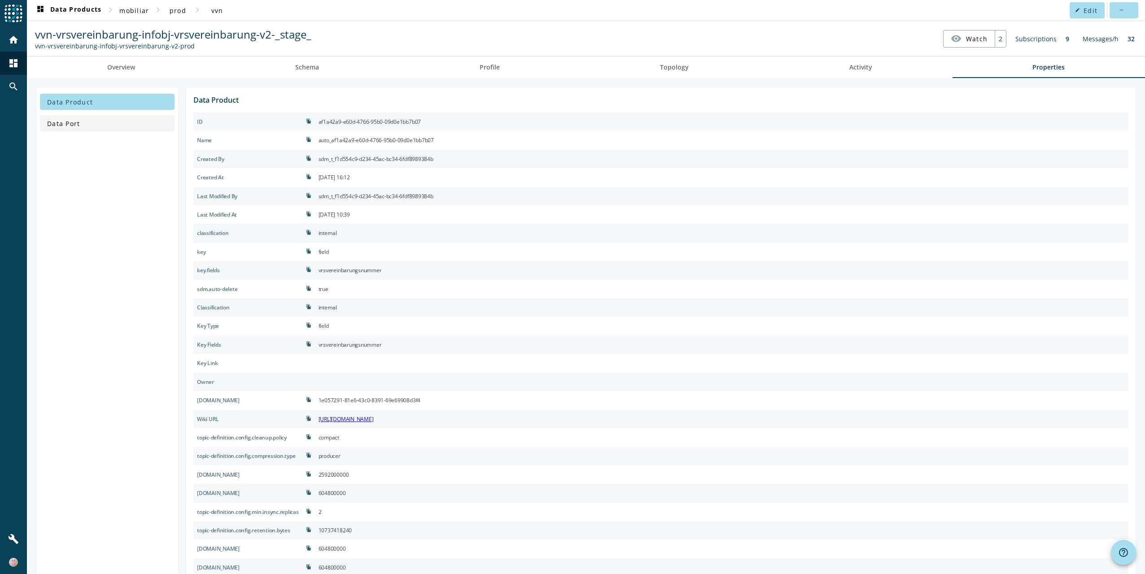
click at [62, 119] on span "Data Port" at bounding box center [63, 123] width 33 height 9
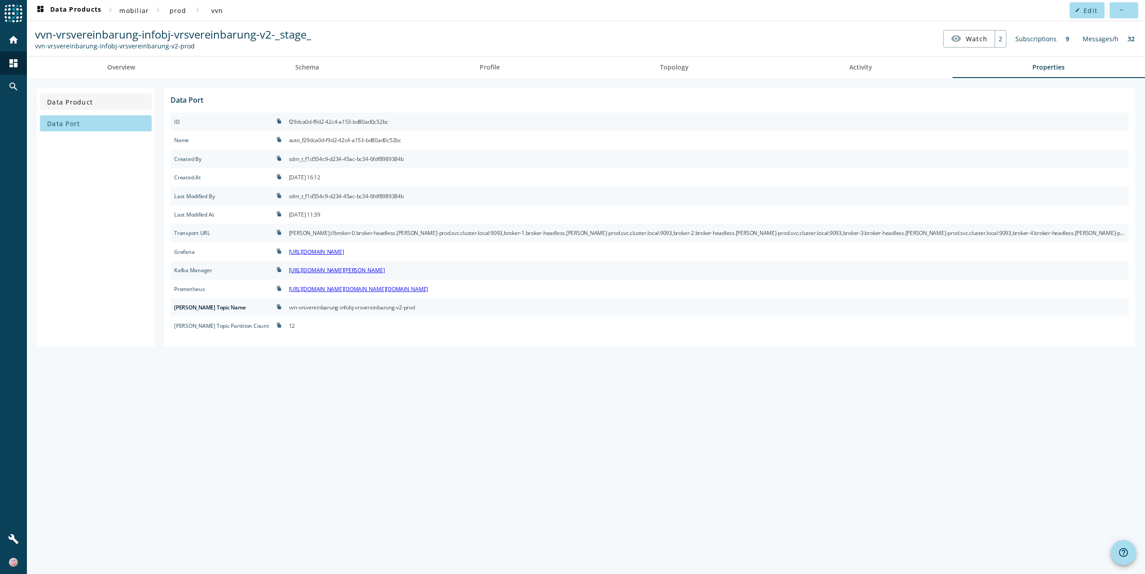
click at [75, 108] on span at bounding box center [96, 102] width 112 height 22
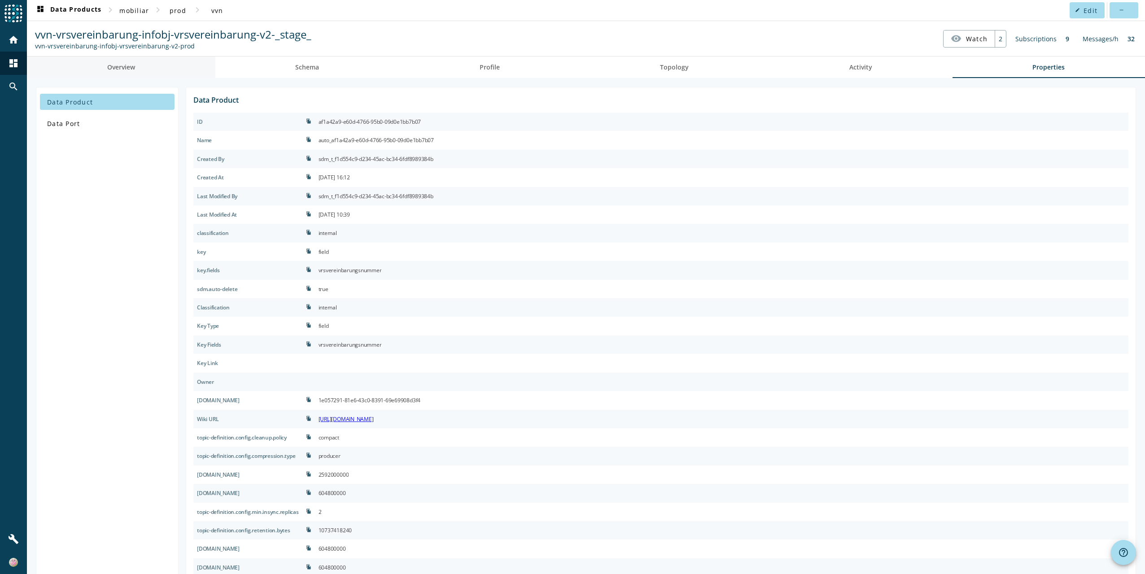
click at [118, 66] on span "Overview" at bounding box center [121, 67] width 28 height 6
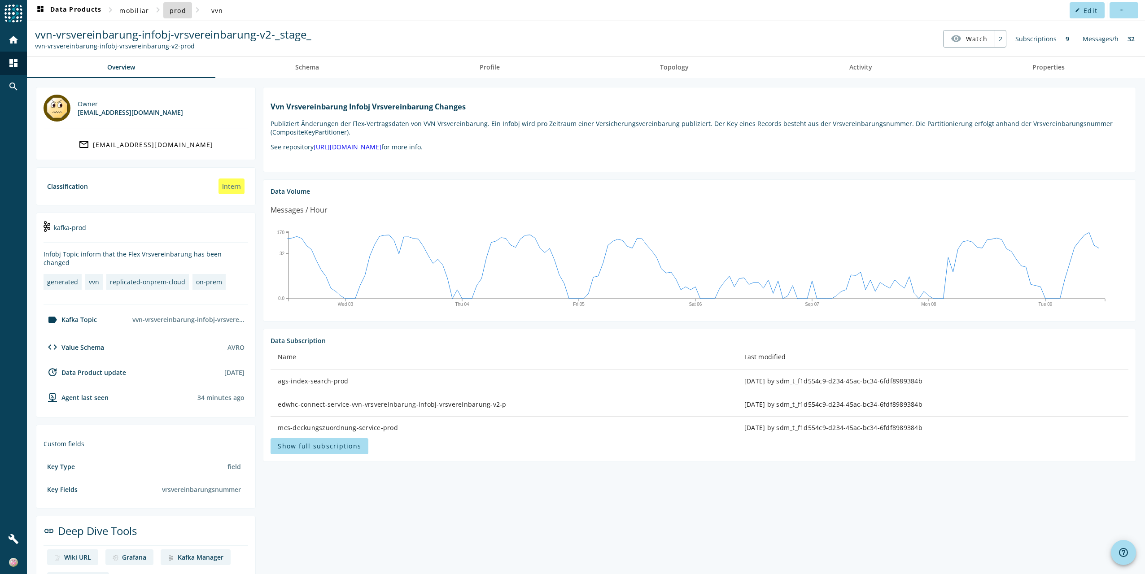
click at [172, 10] on span "prod" at bounding box center [178, 10] width 17 height 9
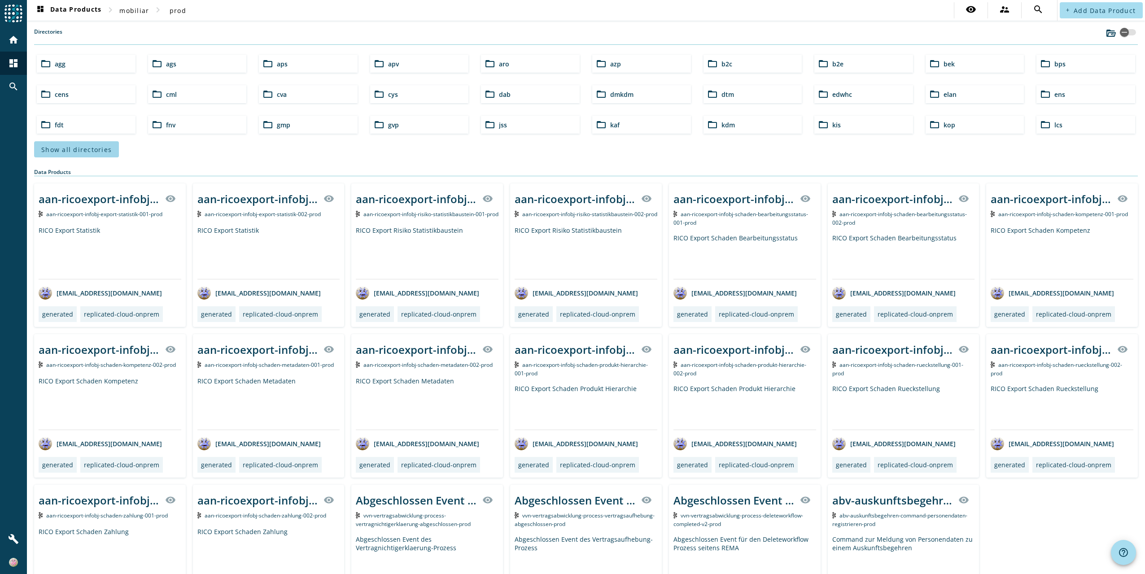
click at [60, 145] on span "Show all directories" at bounding box center [76, 149] width 70 height 9
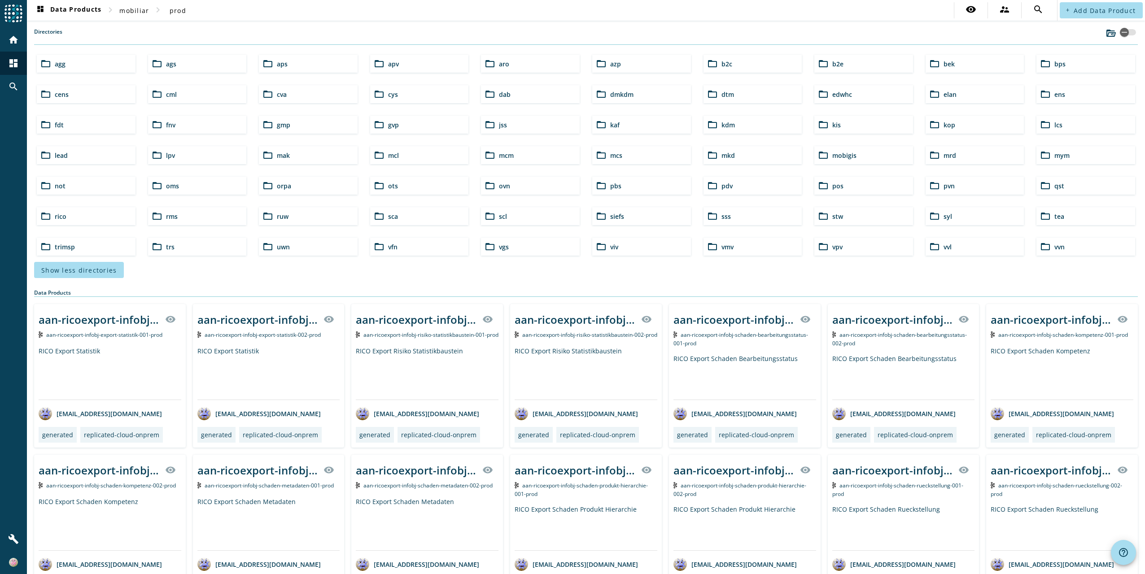
click at [509, 184] on div "folder_open ovn" at bounding box center [530, 186] width 99 height 18
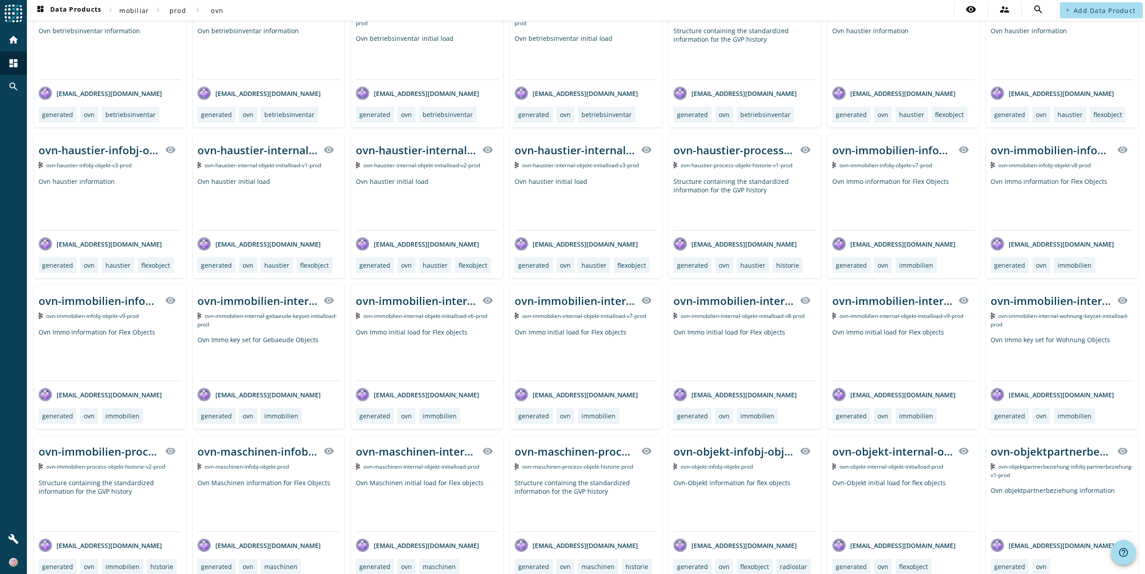
scroll to position [180, 0]
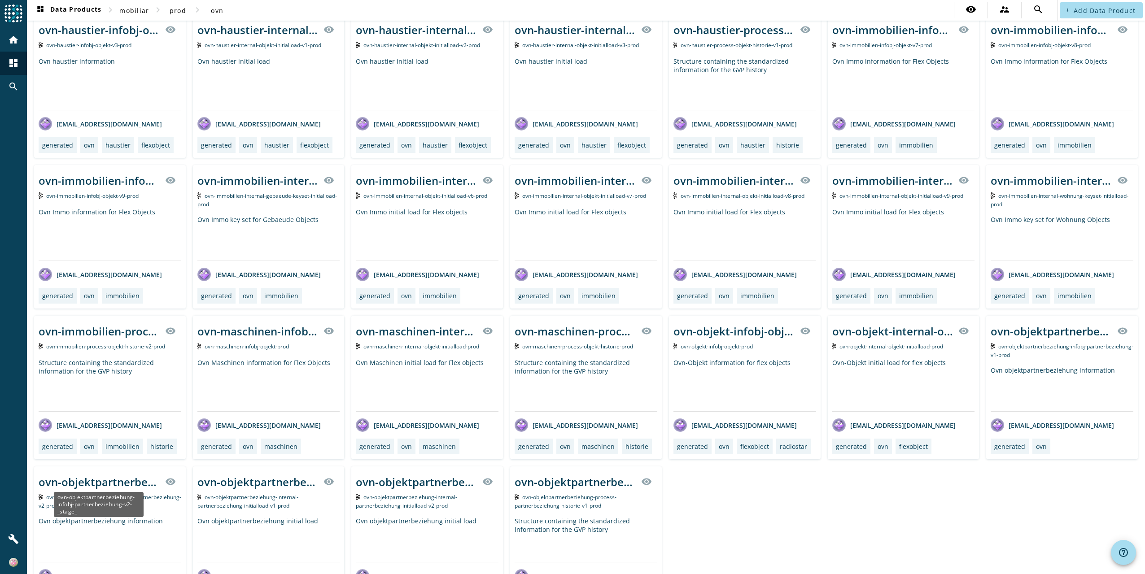
click at [84, 480] on div "ovn-objektpartnerbeziehung-infobj-partnerbeziehung-v2-_stage_" at bounding box center [99, 482] width 121 height 15
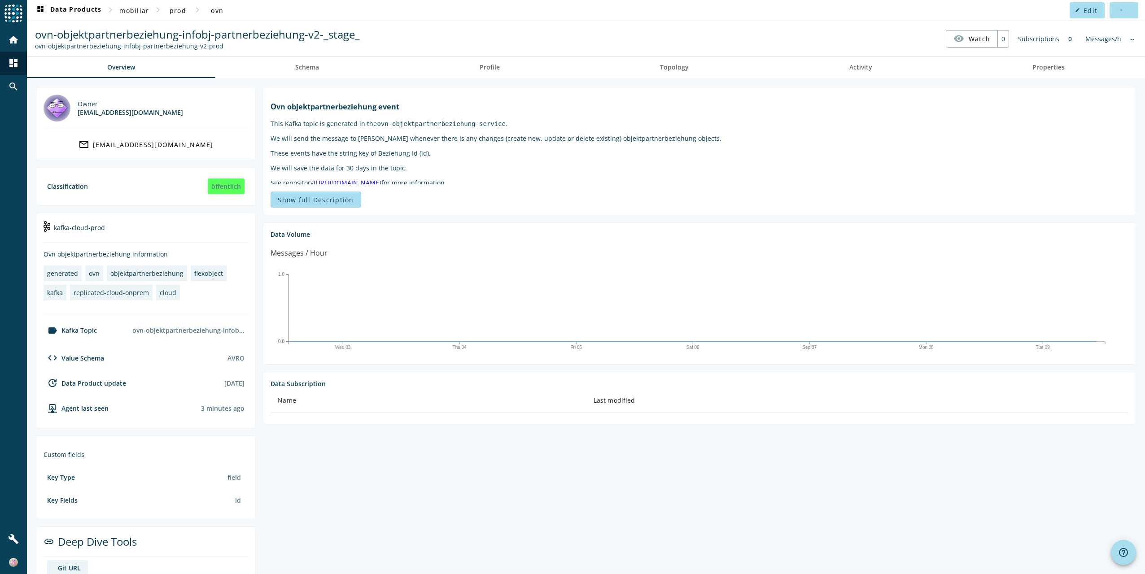
scroll to position [18, 0]
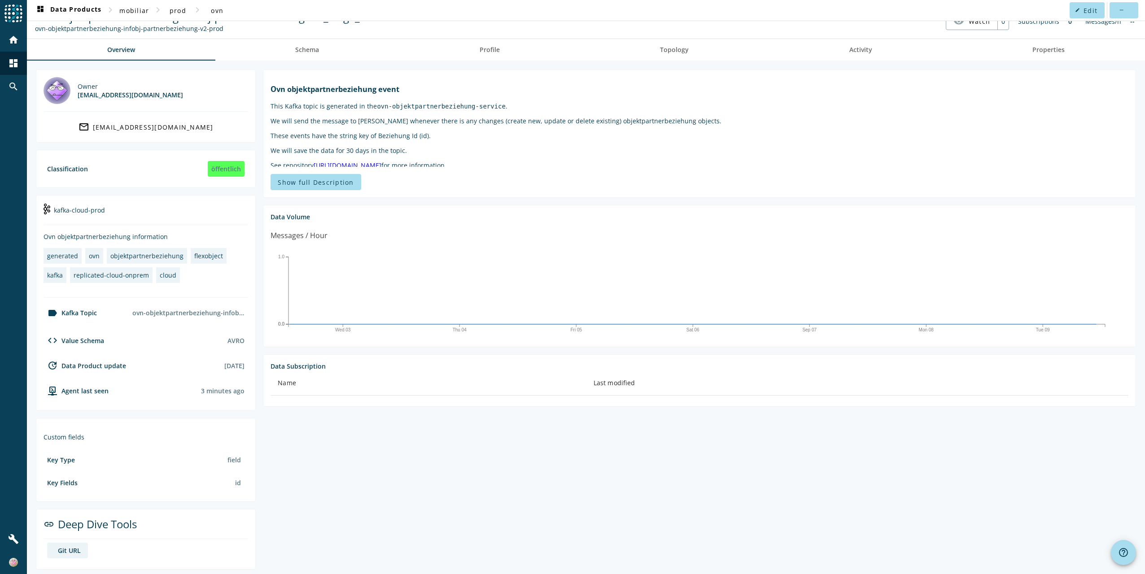
drag, startPoint x: 243, startPoint y: 364, endPoint x: 206, endPoint y: 364, distance: 36.8
click at [206, 364] on div "update Data Product update 2025-06-17" at bounding box center [146, 369] width 205 height 18
